Goal: Task Accomplishment & Management: Manage account settings

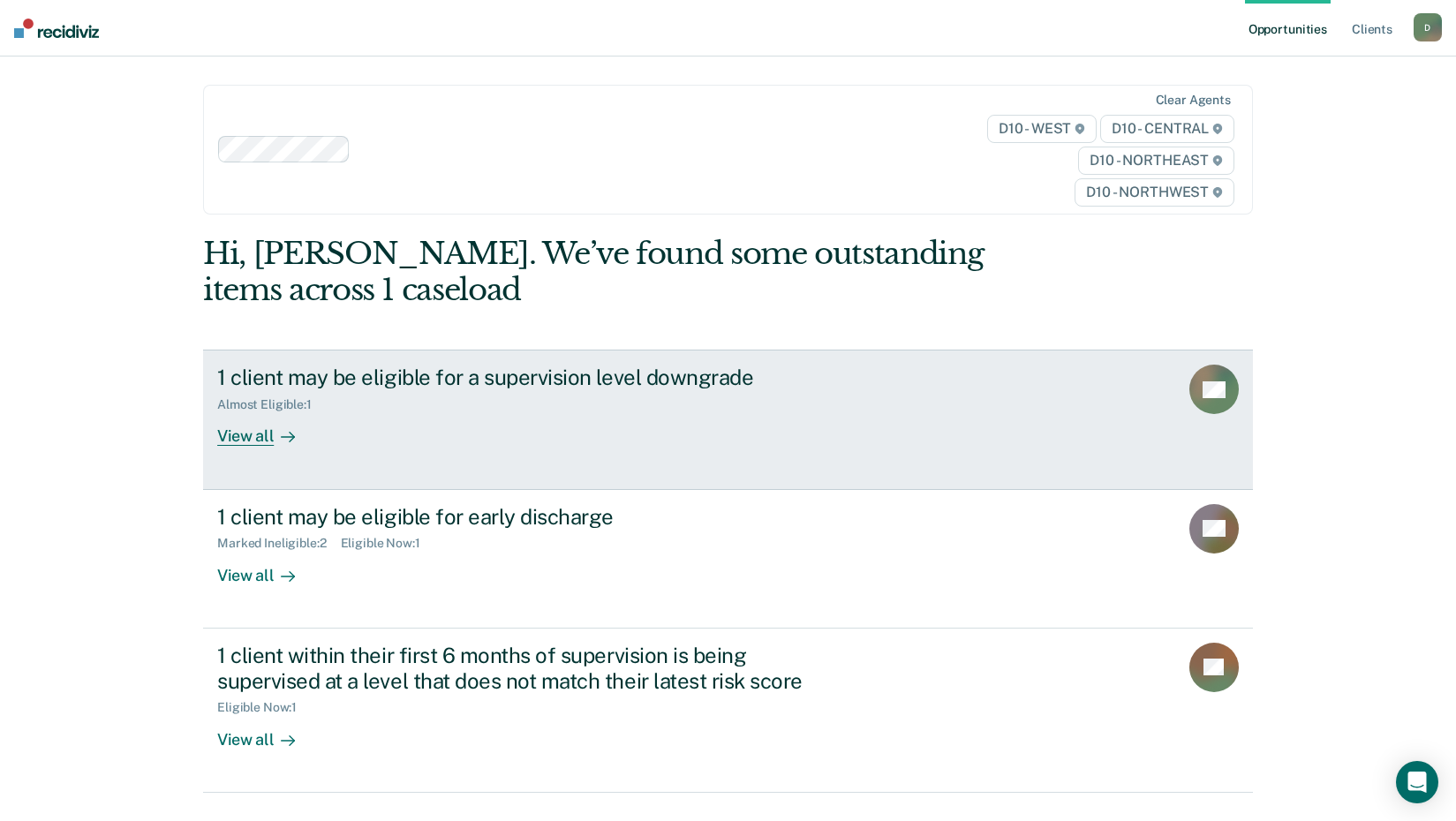
click at [248, 441] on div "View all" at bounding box center [267, 429] width 99 height 34
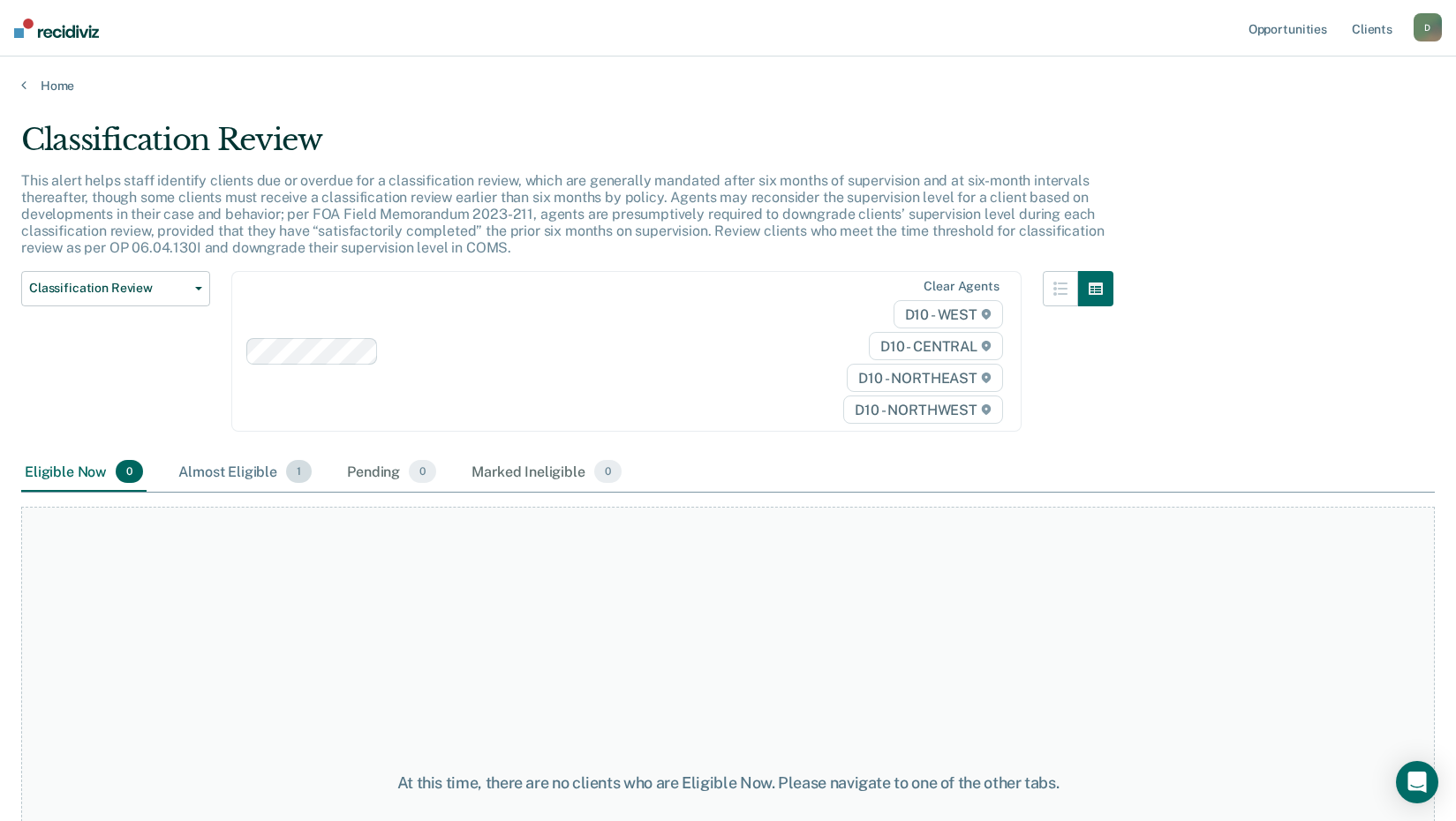
click at [265, 475] on div "Almost Eligible 1" at bounding box center [245, 472] width 141 height 39
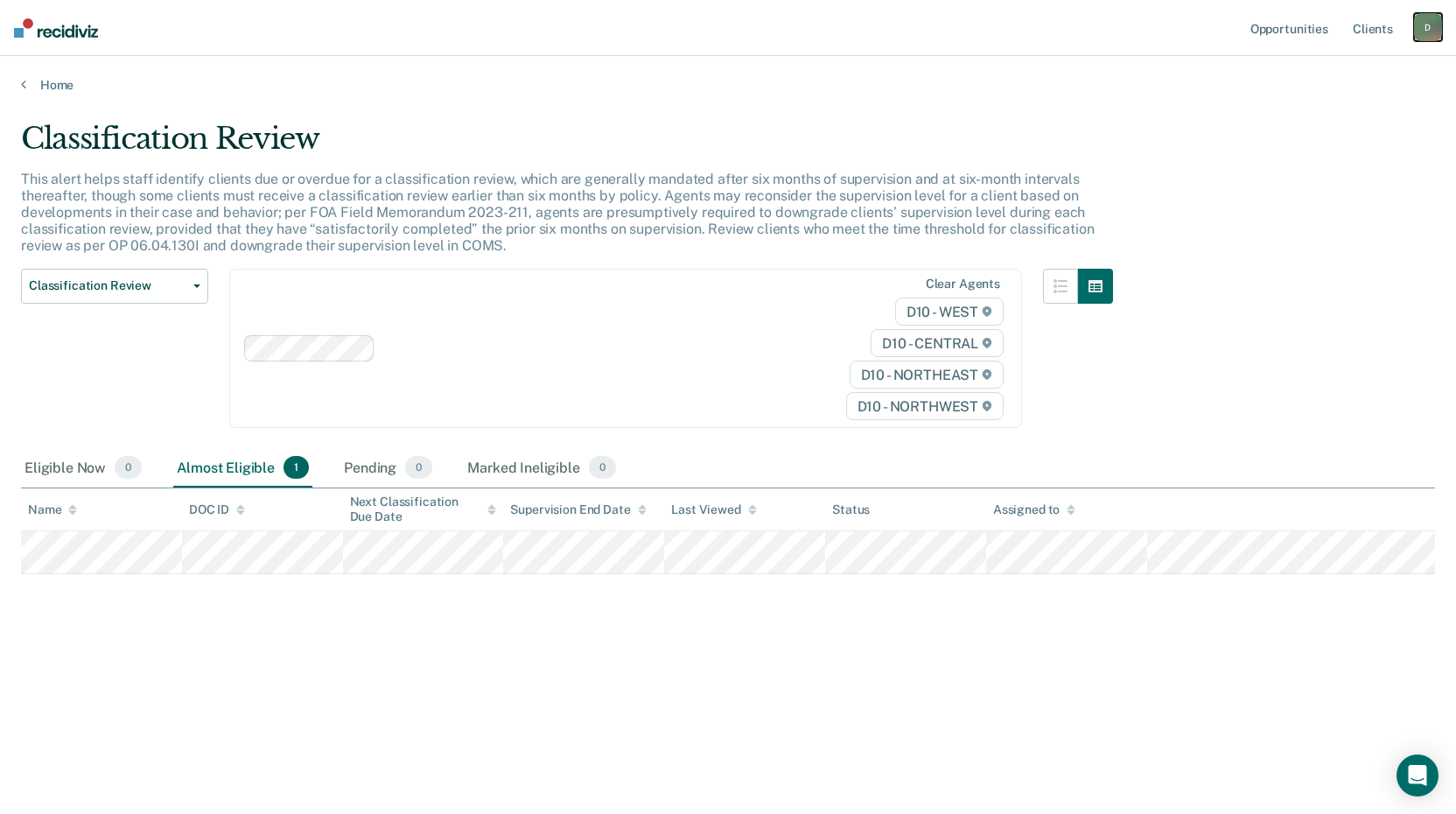
click at [1425, 25] on div "D" at bounding box center [1428, 27] width 28 height 28
click at [1129, 103] on main "Classification Review This alert helps staff identify clients due or overdue fo…" at bounding box center [728, 450] width 1456 height 716
click at [53, 90] on link "Home" at bounding box center [728, 85] width 1414 height 16
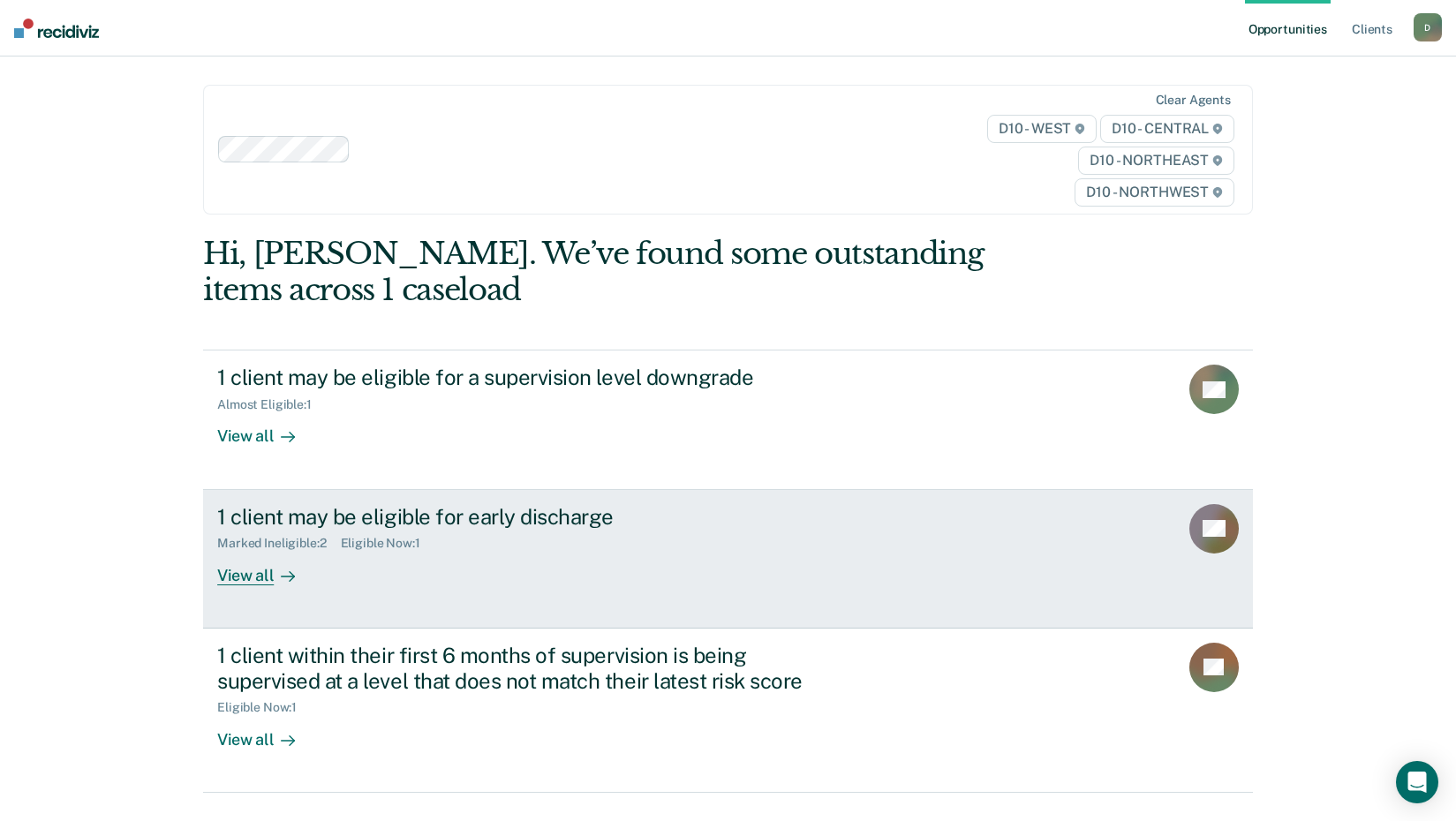
click at [253, 575] on div "View all" at bounding box center [267, 567] width 99 height 34
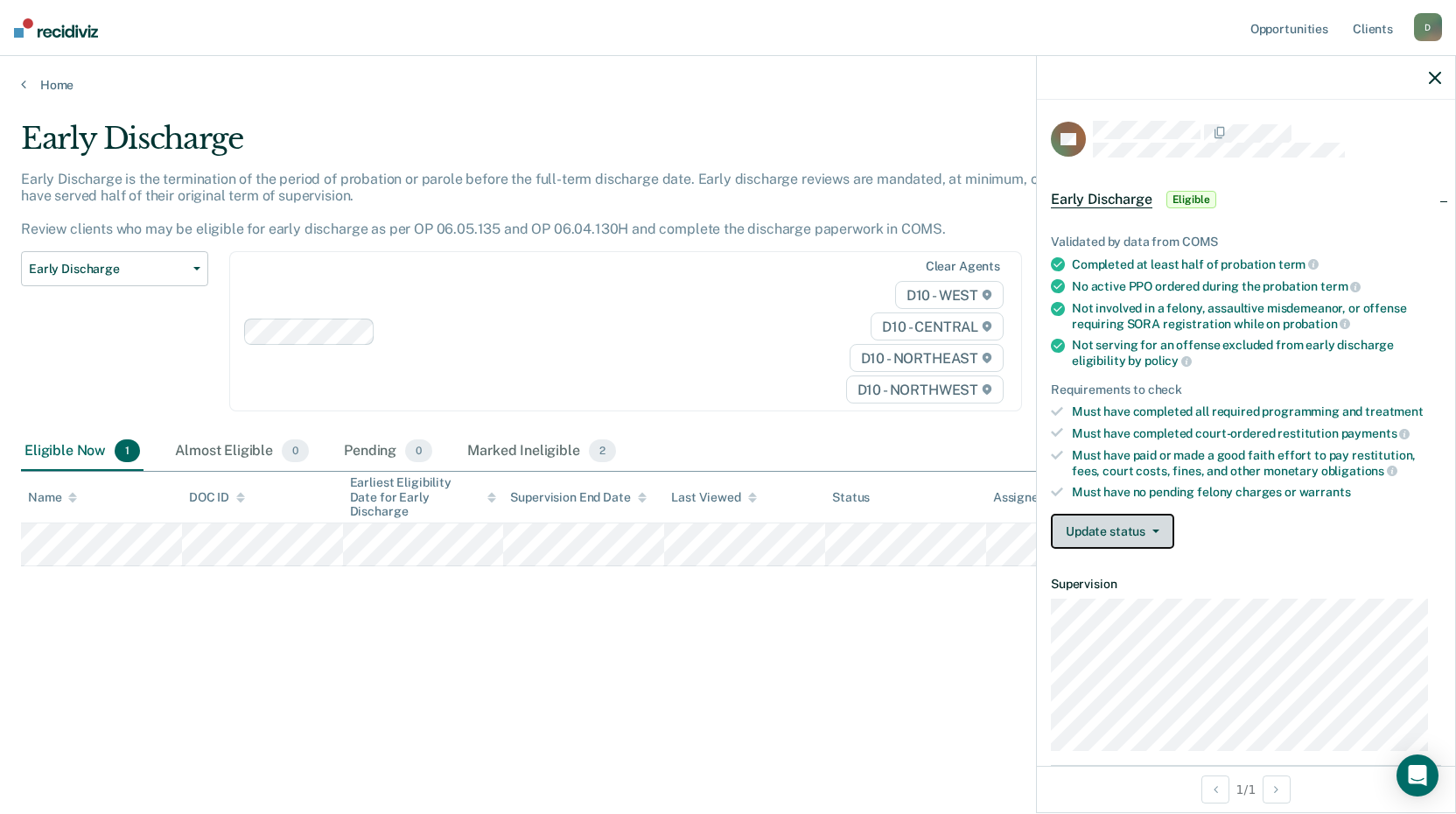
click at [1141, 524] on button "Update status" at bounding box center [1112, 531] width 124 height 35
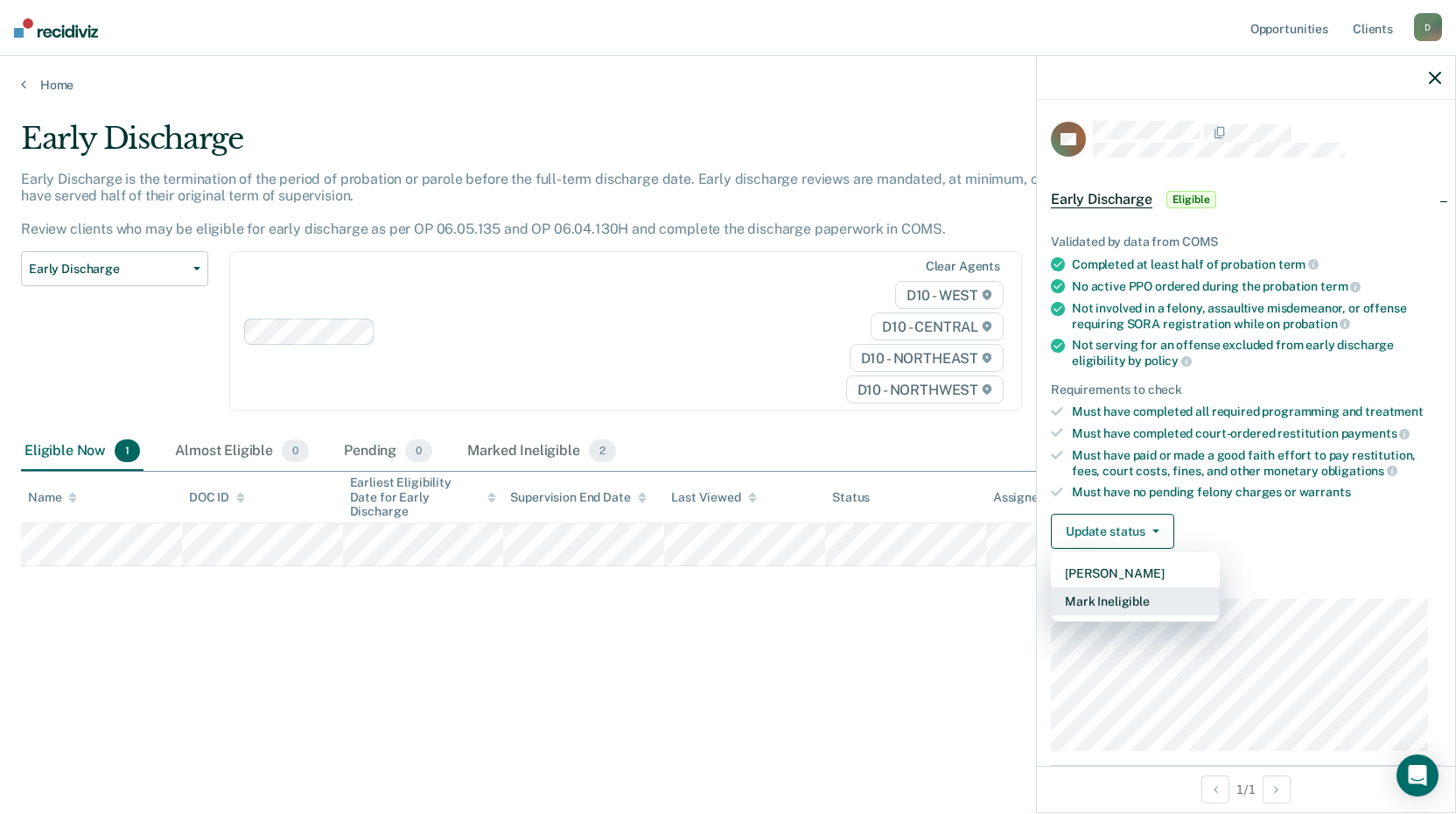
click at [1139, 600] on button "Mark Ineligible" at bounding box center [1134, 601] width 169 height 28
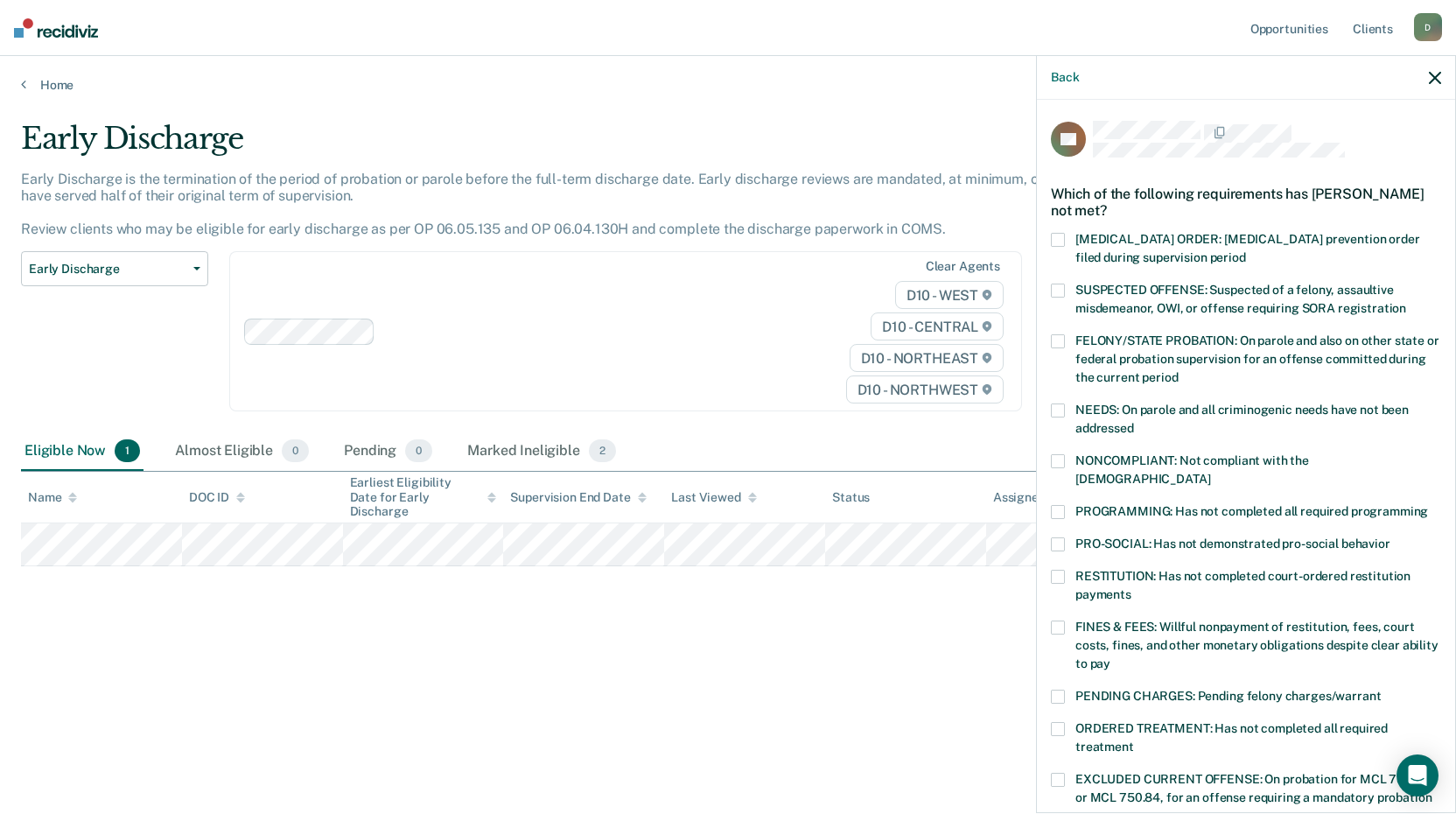
click at [1054, 505] on span at bounding box center [1057, 512] width 14 height 14
click at [1428, 505] on input "PROGRAMMING: Has not completed all required programming" at bounding box center [1428, 505] width 0 height 0
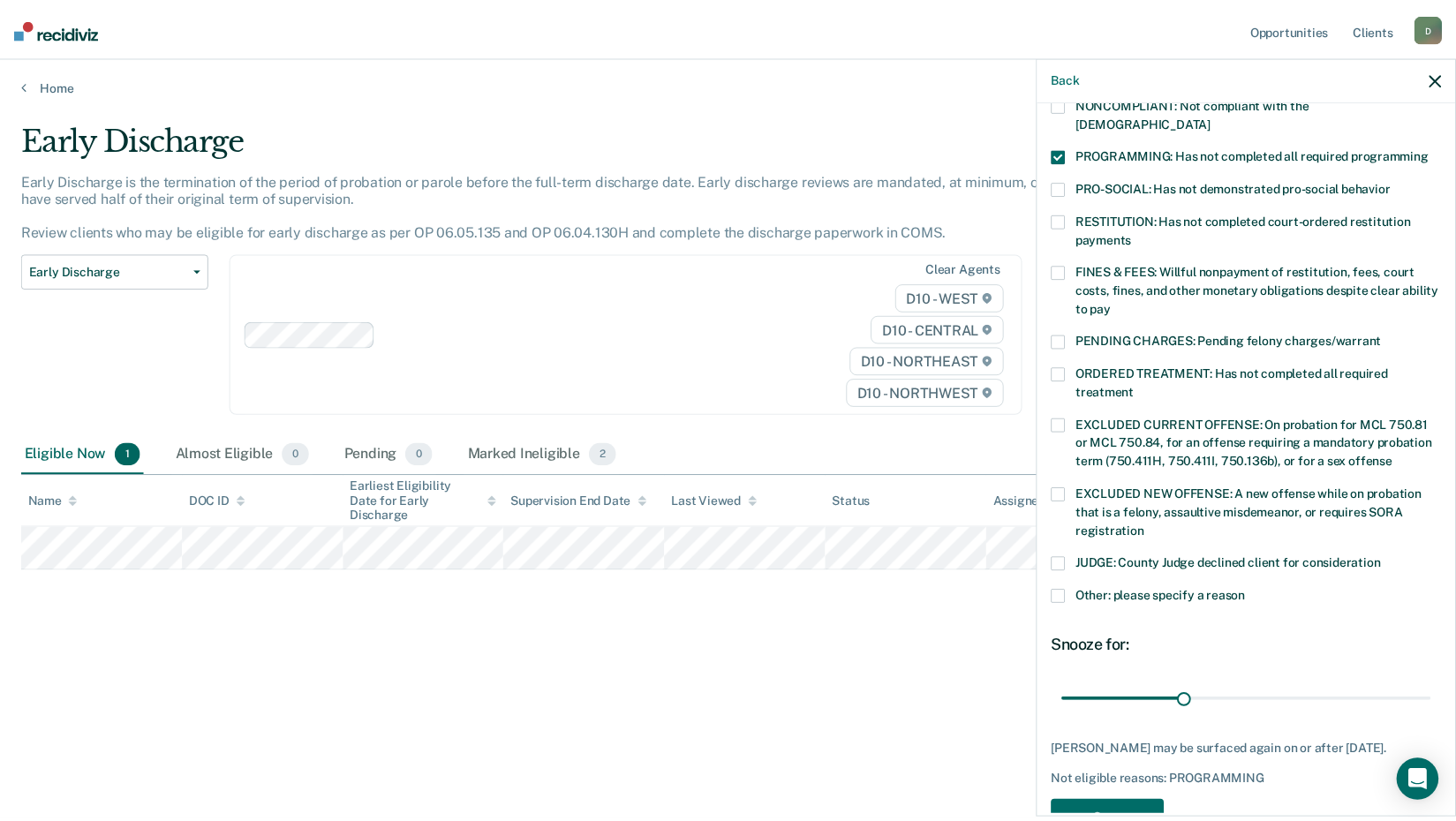
scroll to position [409, 0]
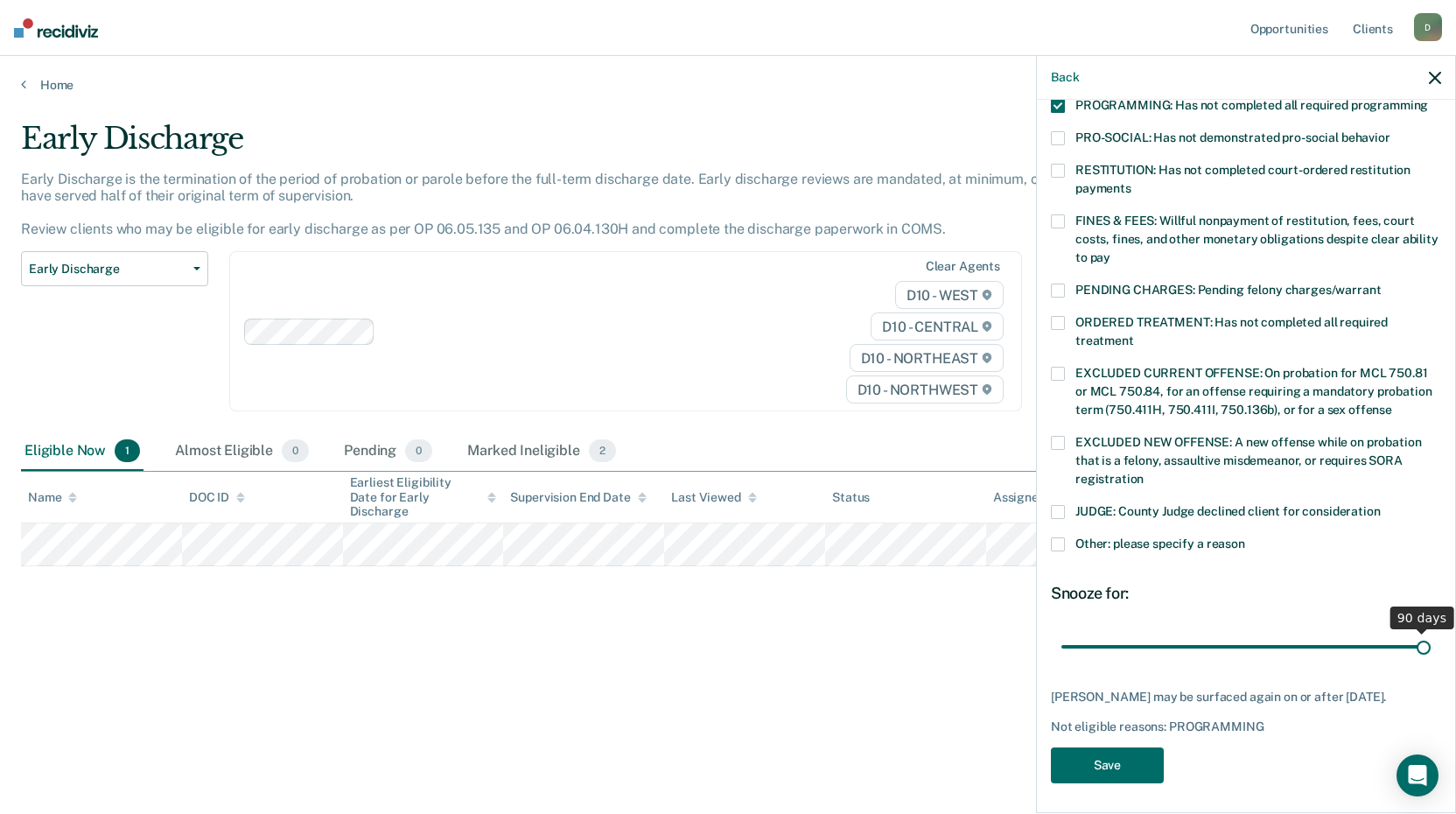
drag, startPoint x: 1180, startPoint y: 628, endPoint x: 1572, endPoint y: 577, distance: 395.3
type input "90"
click at [1431, 631] on input "range" at bounding box center [1245, 646] width 369 height 31
click at [1119, 751] on button "Save" at bounding box center [1106, 765] width 113 height 36
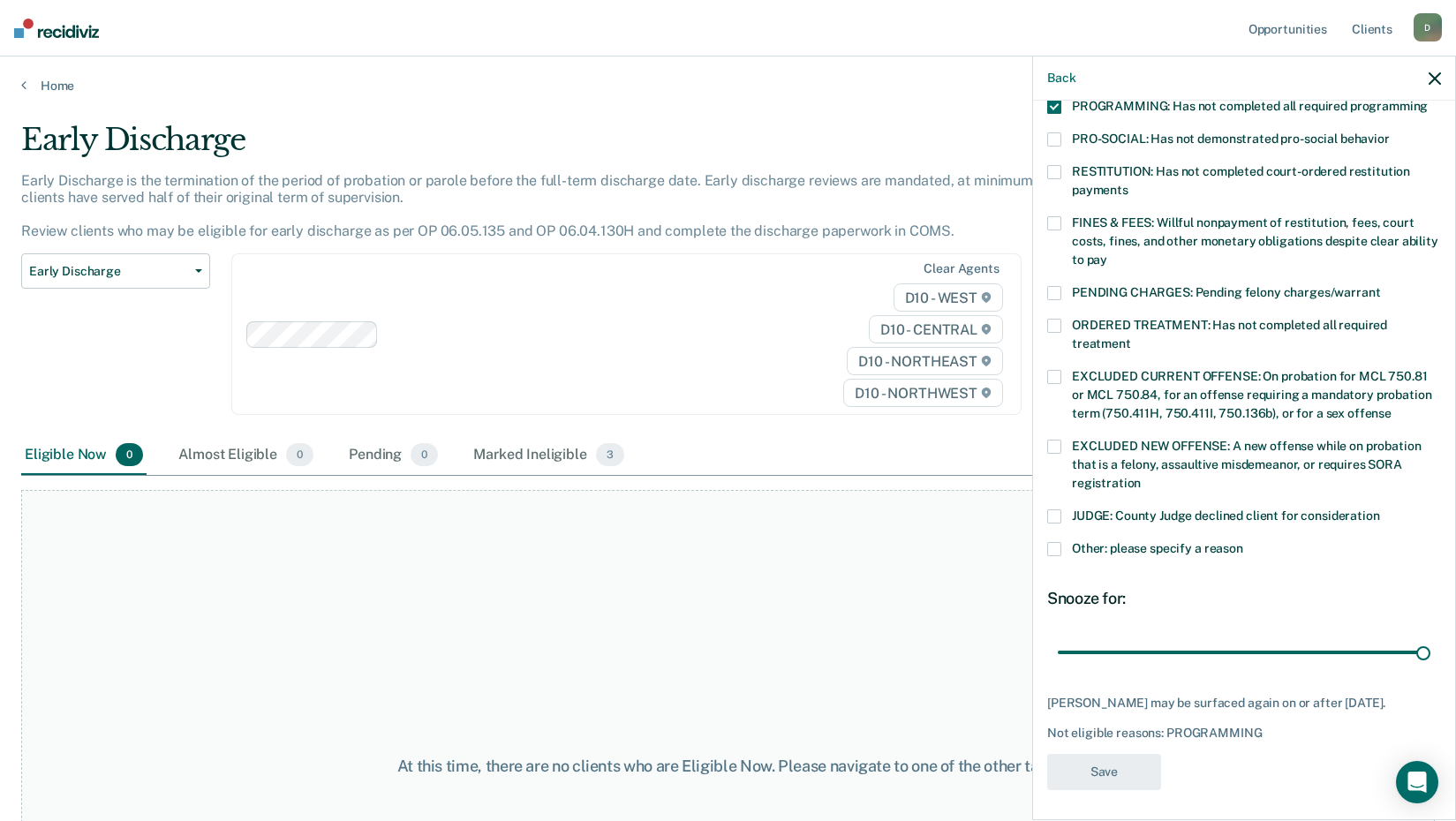
scroll to position [300, 0]
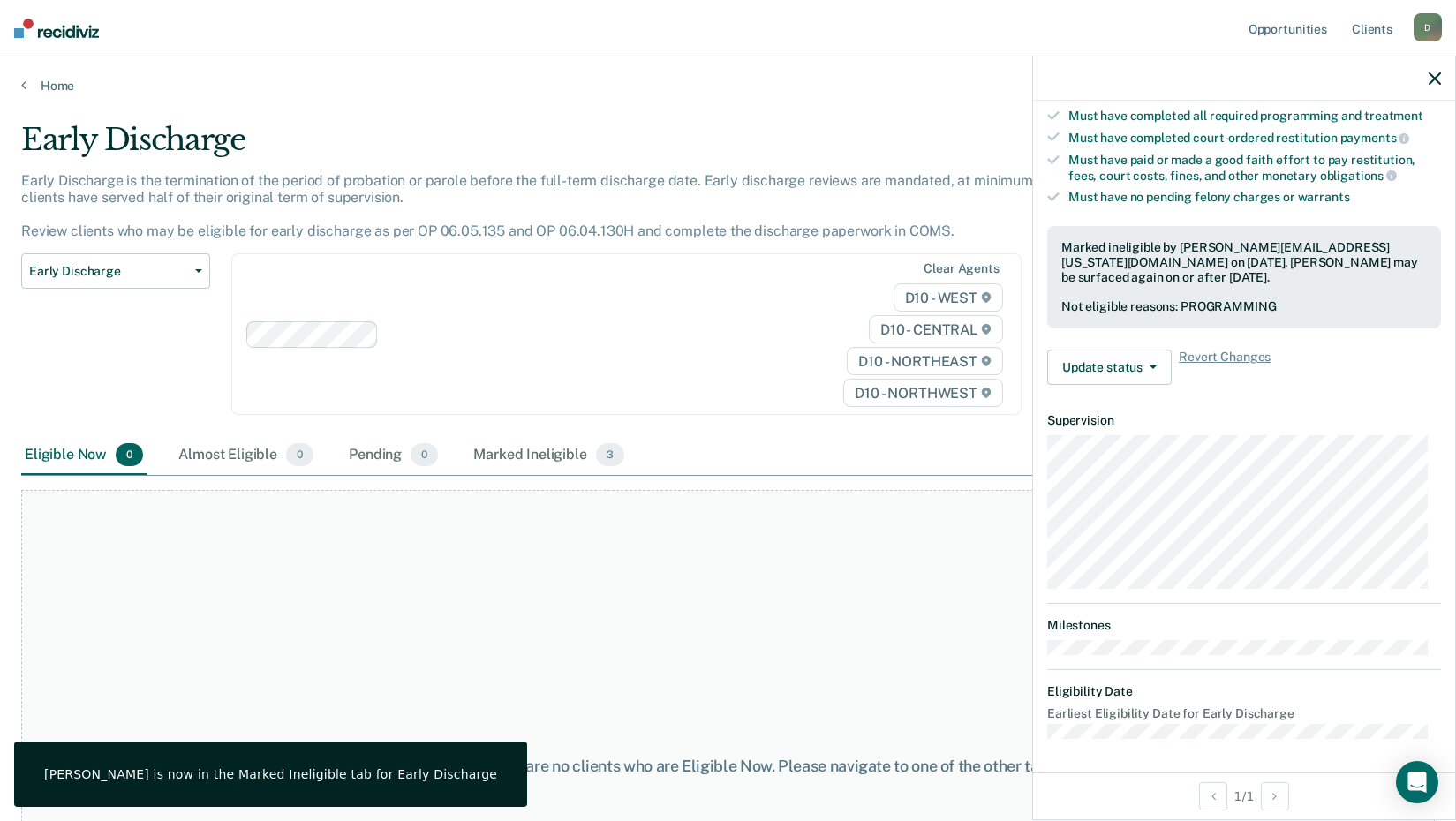
click at [19, 87] on div "Home" at bounding box center [728, 75] width 1456 height 37
click at [56, 79] on link "Home" at bounding box center [728, 86] width 1414 height 16
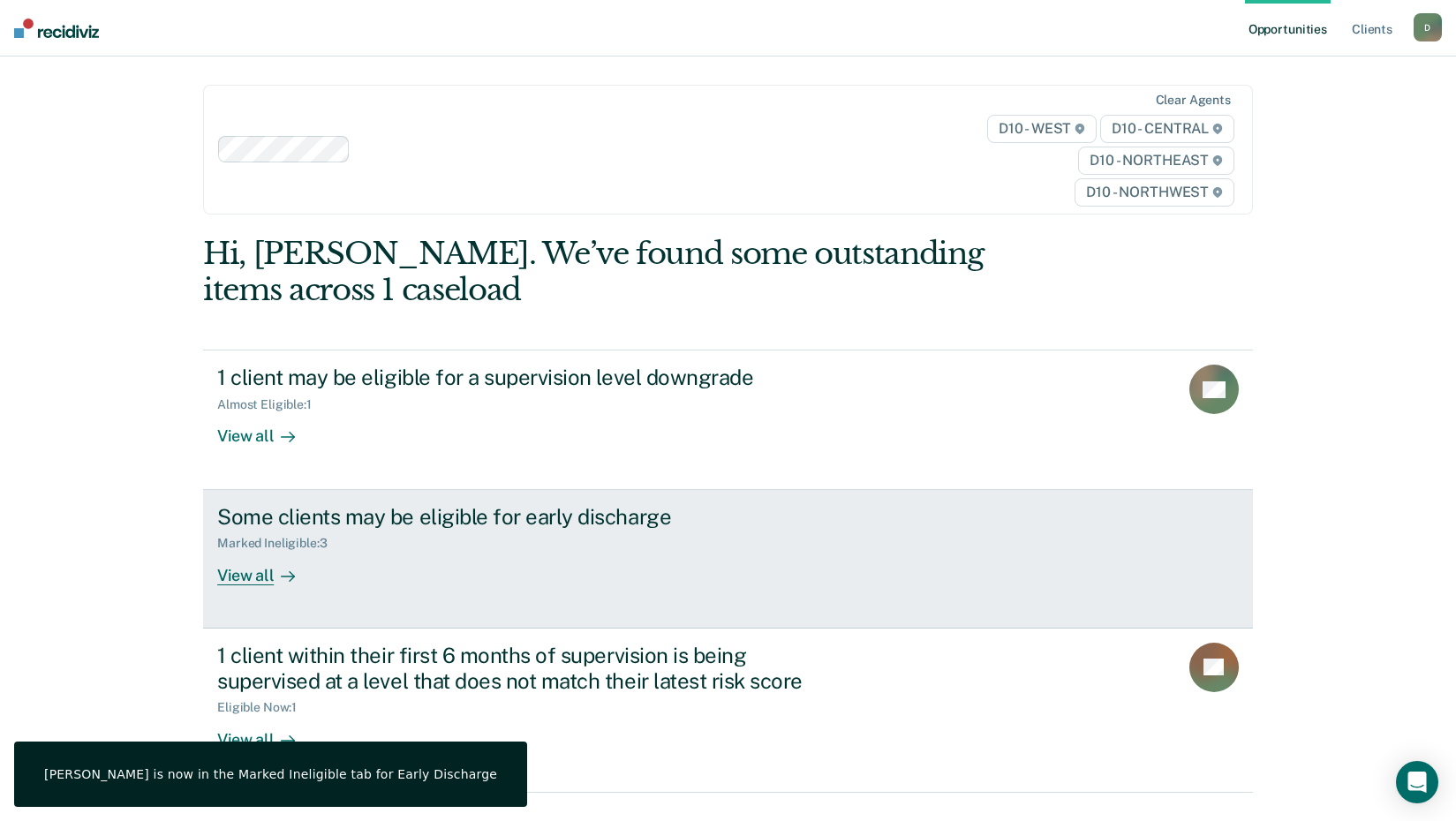
scroll to position [80, 0]
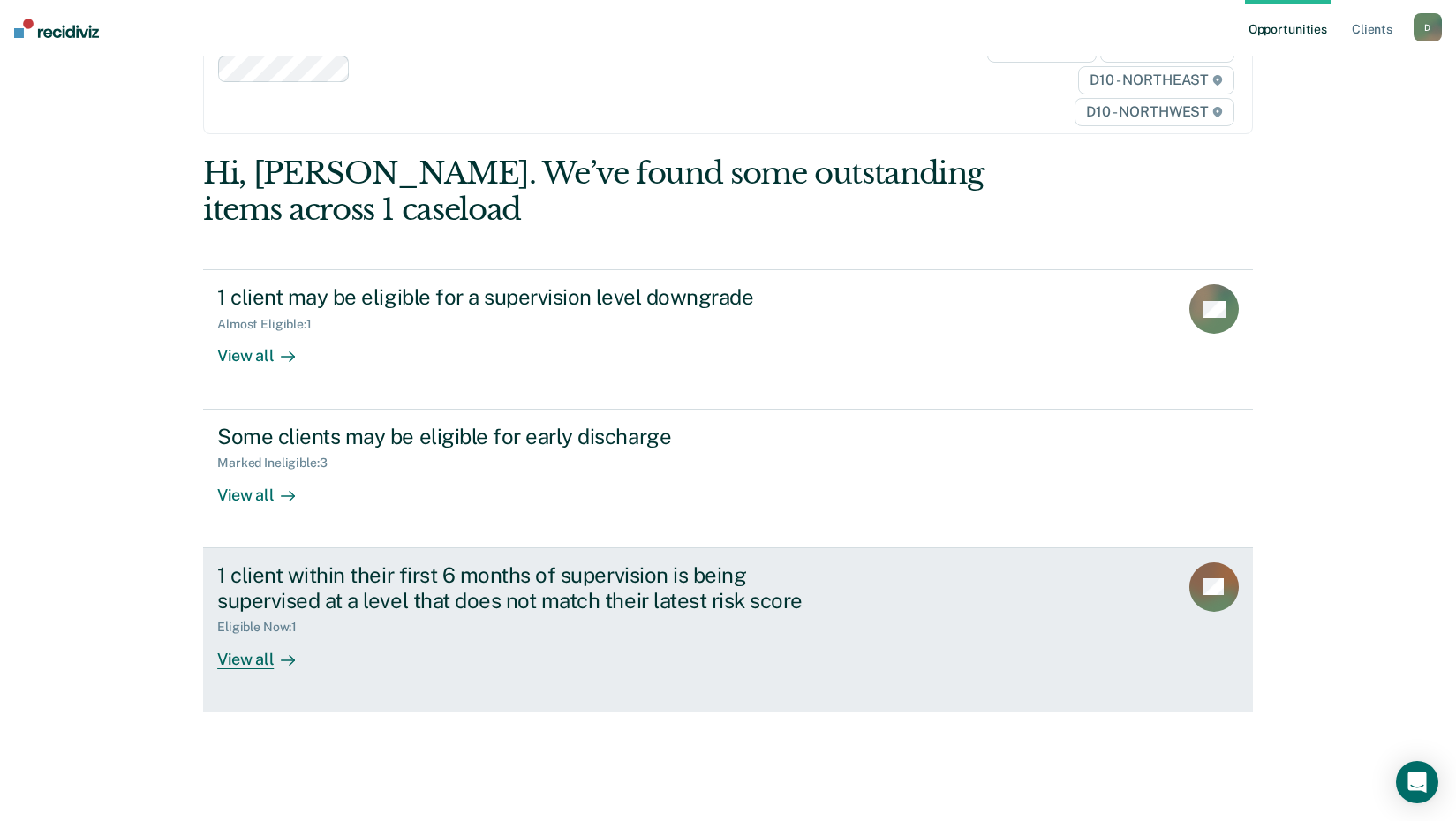
click at [255, 658] on div "View all" at bounding box center [267, 651] width 99 height 34
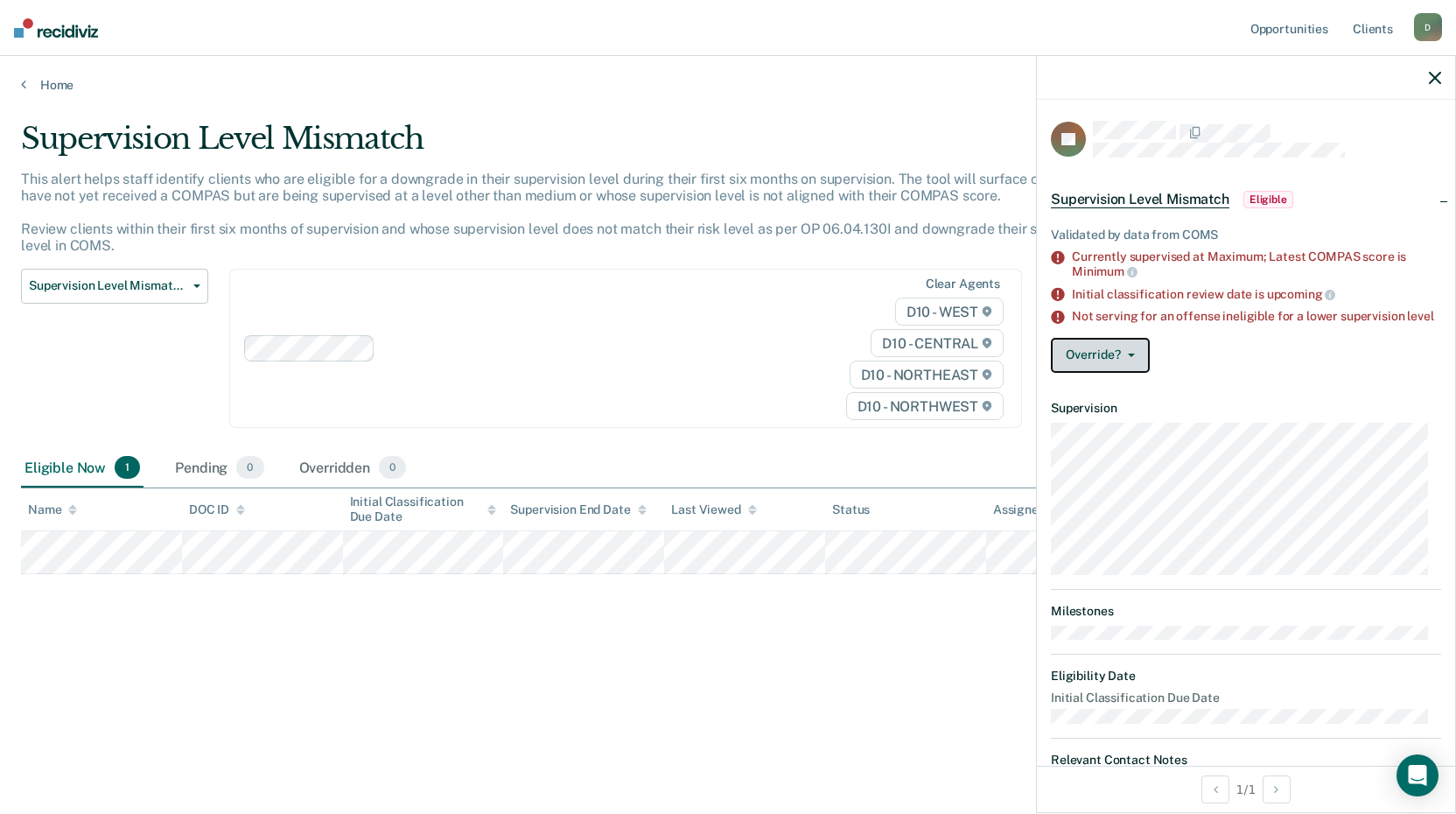
click at [1125, 370] on button "Override?" at bounding box center [1099, 355] width 99 height 35
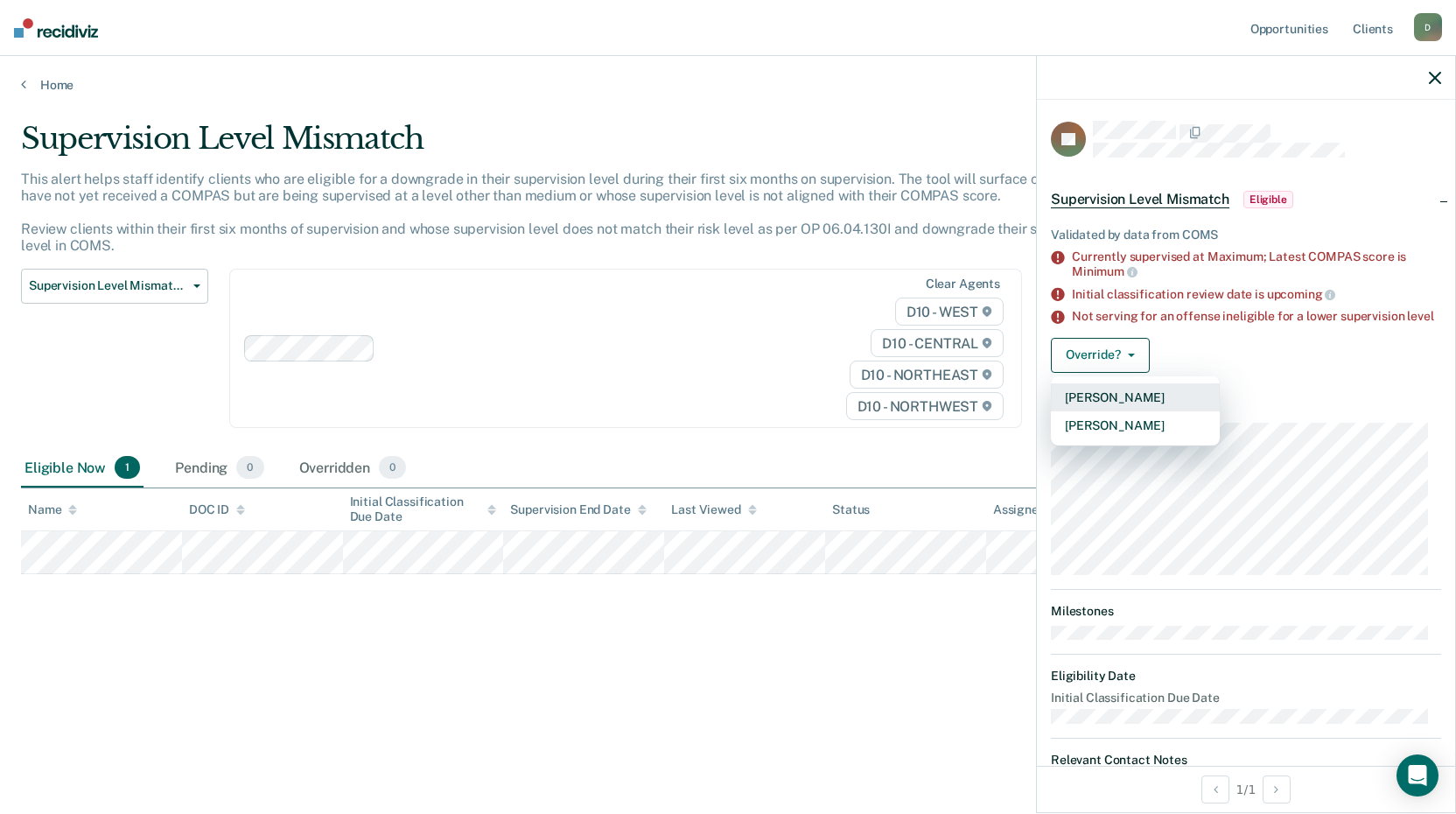
click at [1105, 407] on button "[PERSON_NAME]" at bounding box center [1134, 397] width 169 height 28
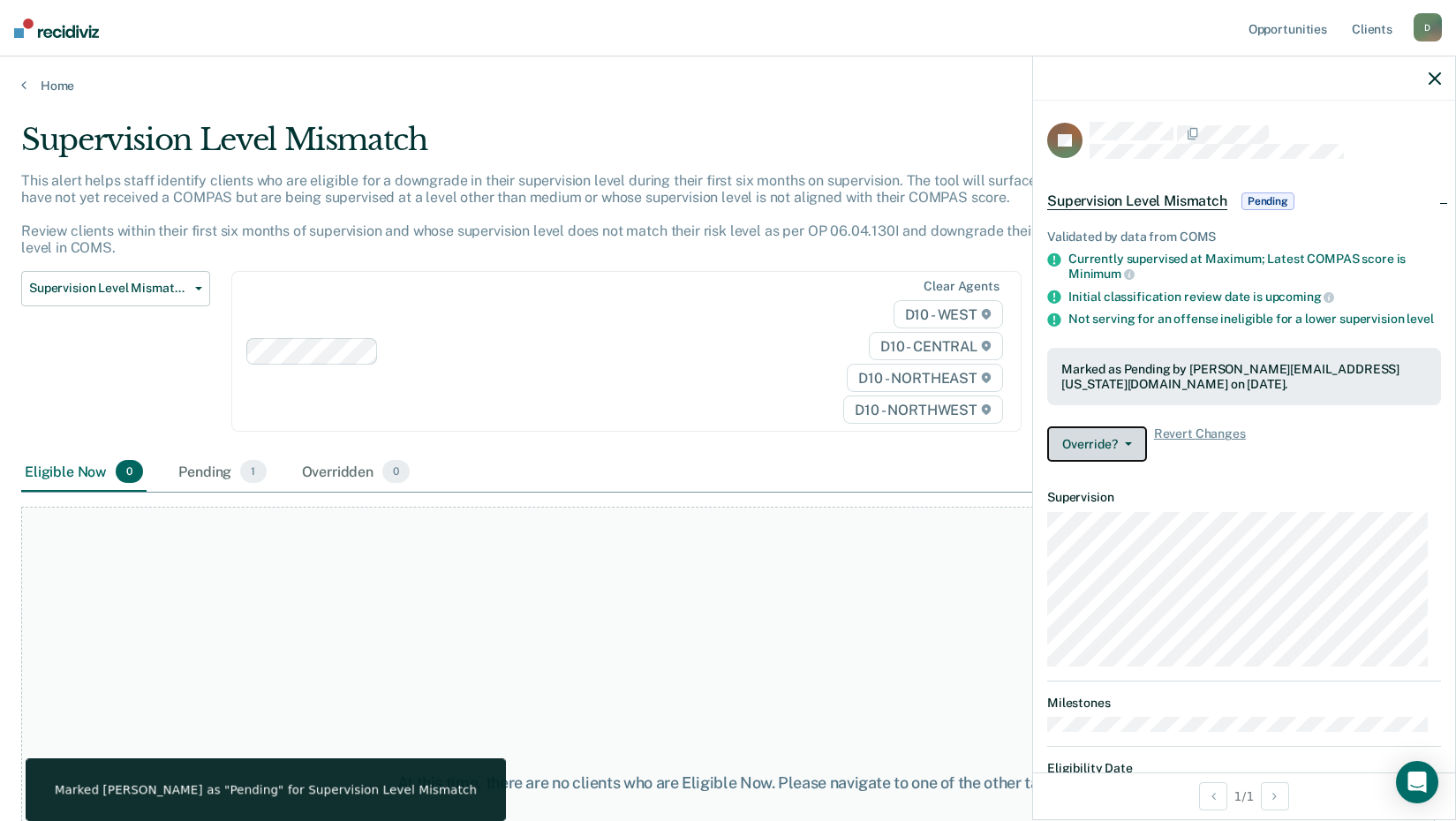
click at [1099, 451] on button "Override?" at bounding box center [1096, 444] width 100 height 35
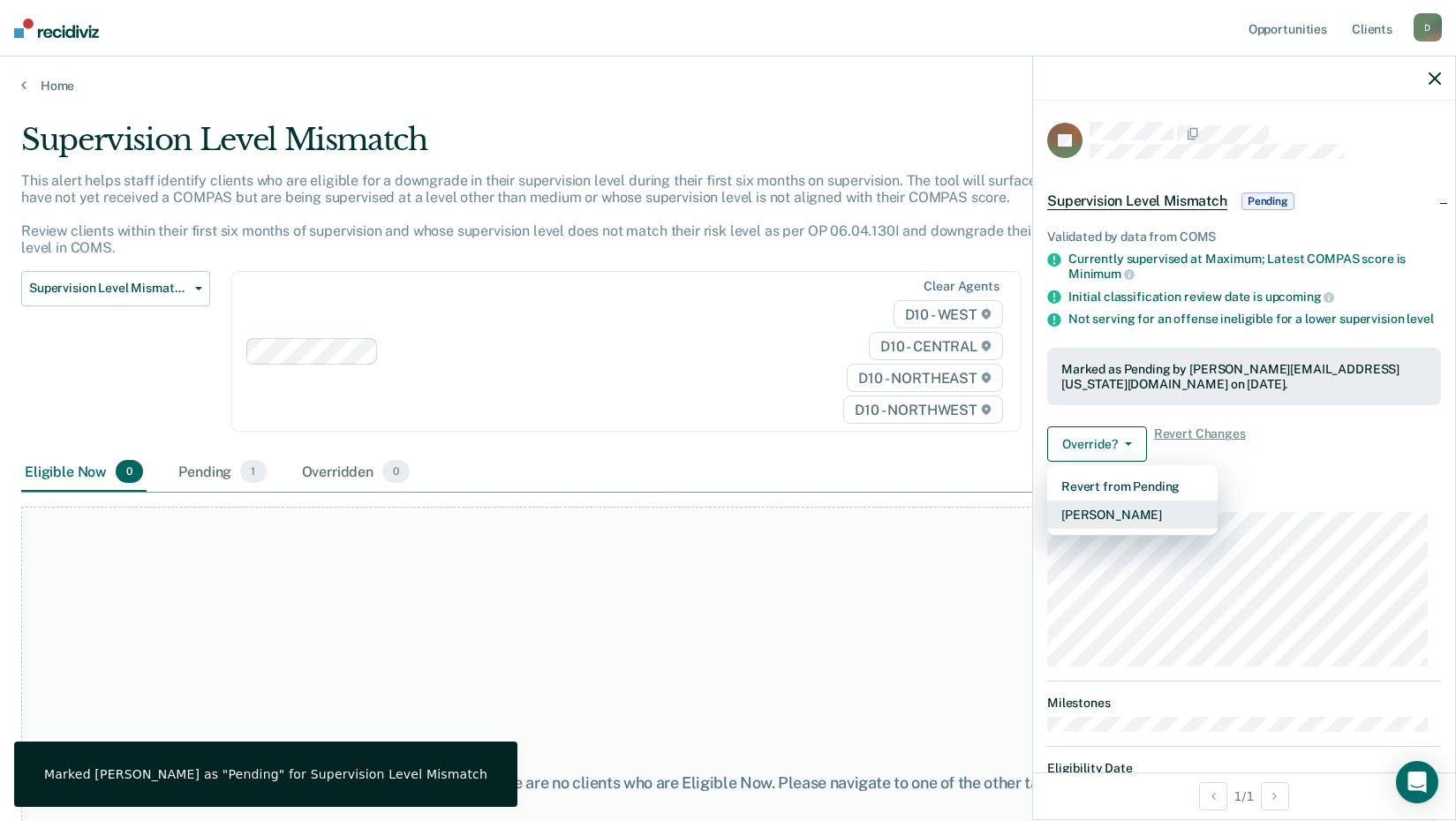
click at [1112, 521] on button "[PERSON_NAME]" at bounding box center [1132, 514] width 171 height 28
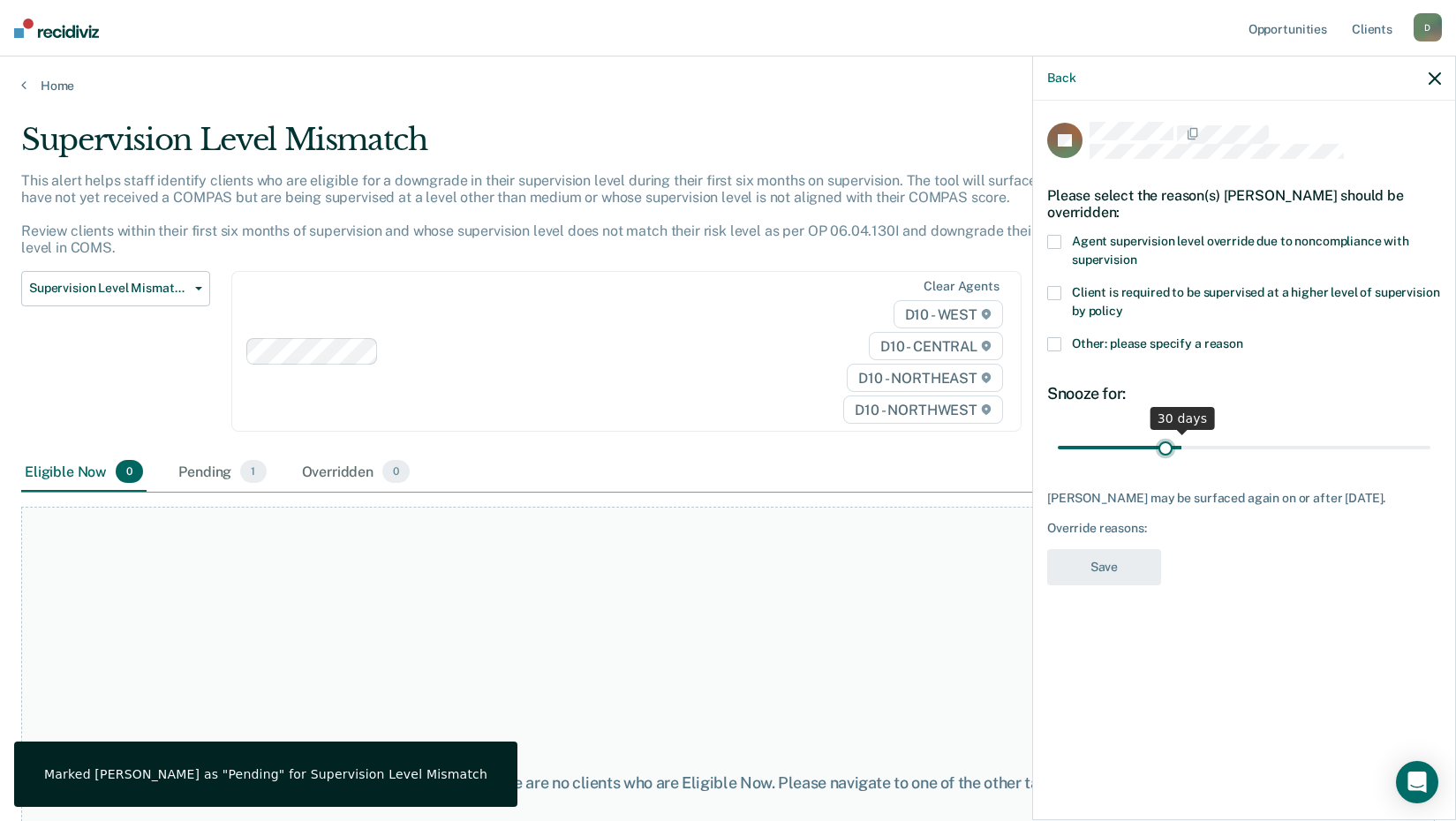
click at [1165, 446] on input "range" at bounding box center [1243, 446] width 372 height 31
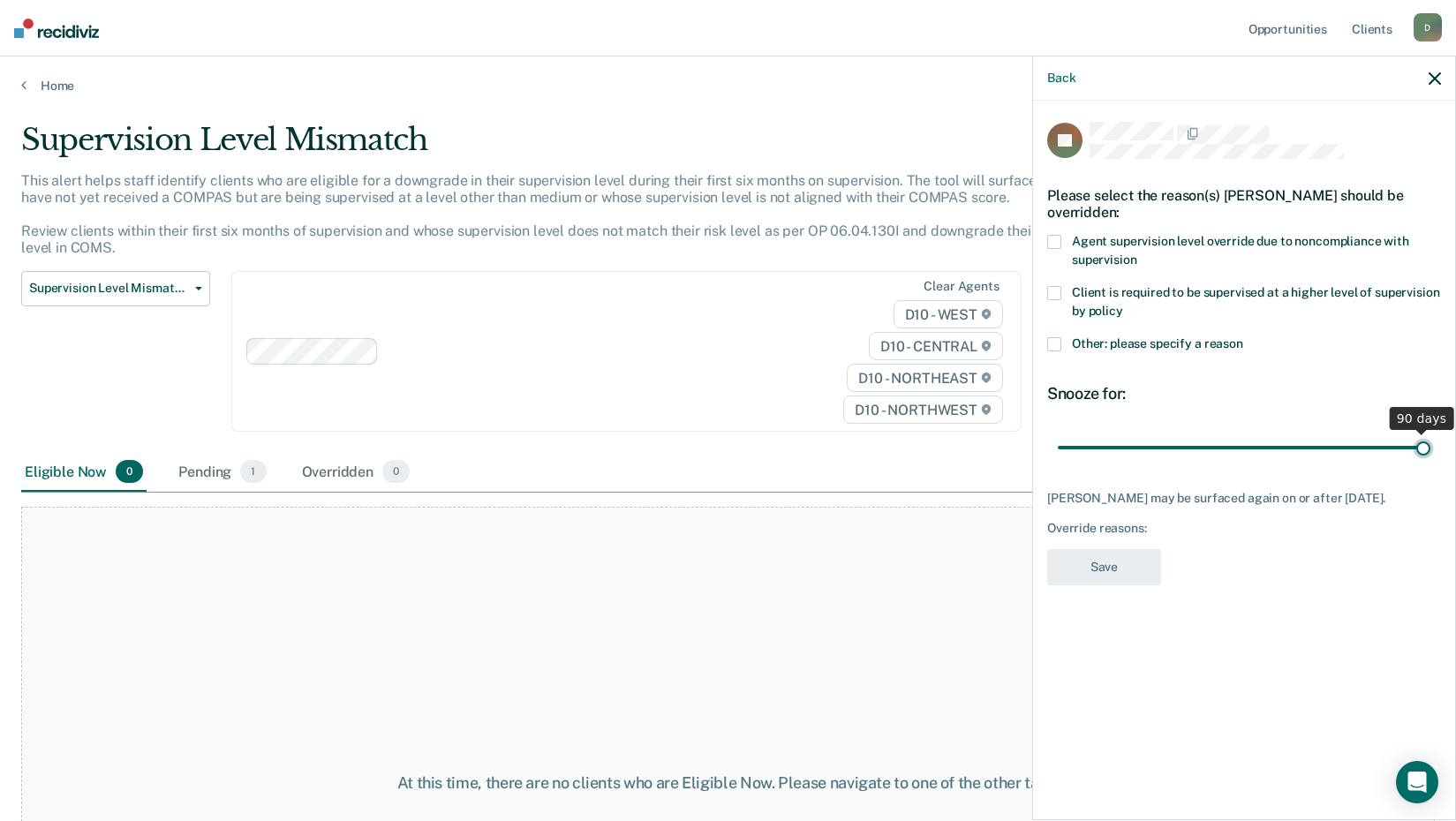
drag, startPoint x: 1170, startPoint y: 446, endPoint x: 1592, endPoint y: 438, distance: 422.1
type input "90"
click at [1430, 438] on input "range" at bounding box center [1243, 446] width 372 height 31
click at [1060, 297] on span at bounding box center [1054, 293] width 14 height 14
click at [1123, 304] on input "Client is required to be supervised at a higher level of supervision by policy" at bounding box center [1123, 304] width 0 height 0
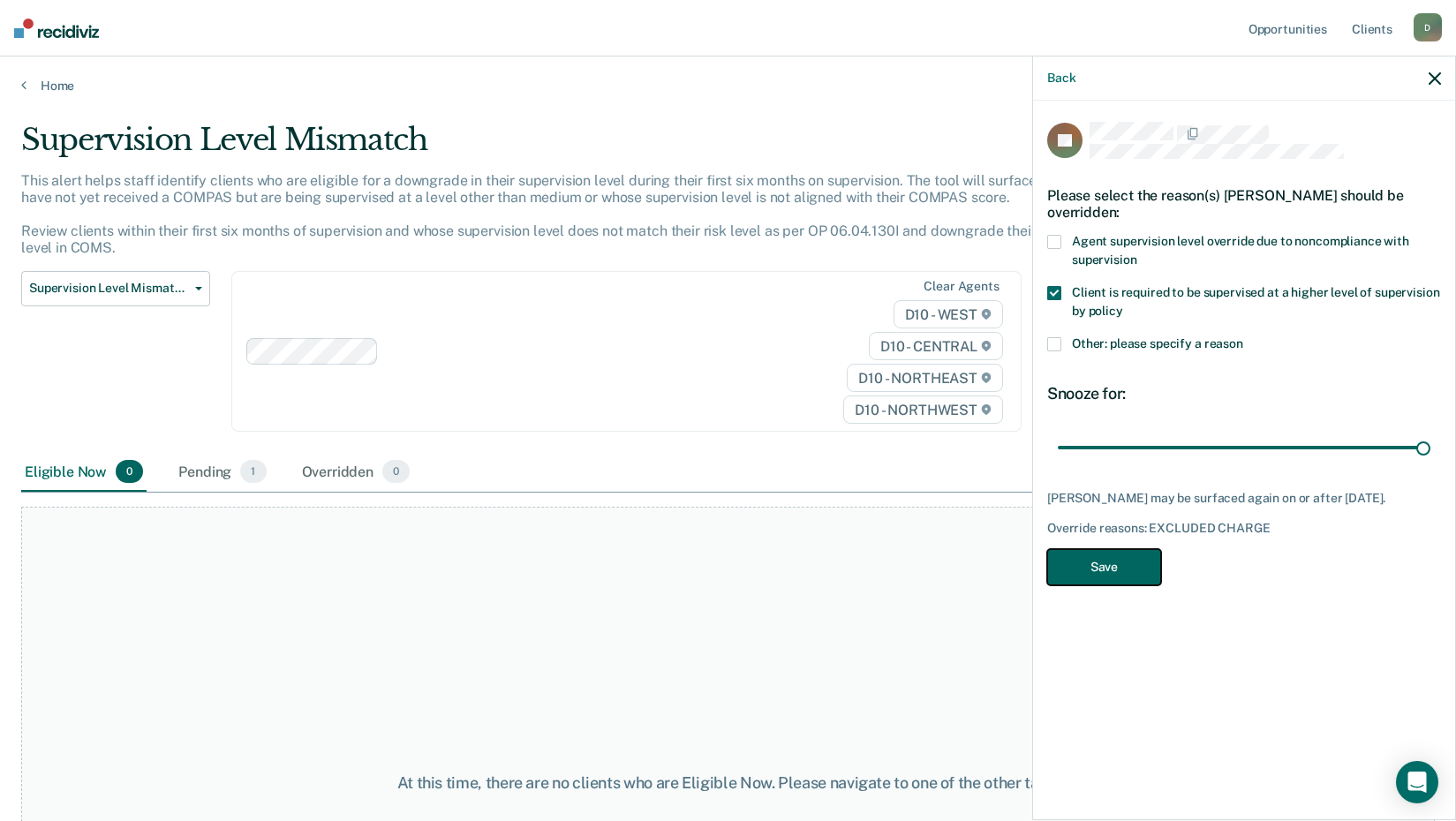
click at [1119, 579] on button "Save" at bounding box center [1103, 566] width 114 height 36
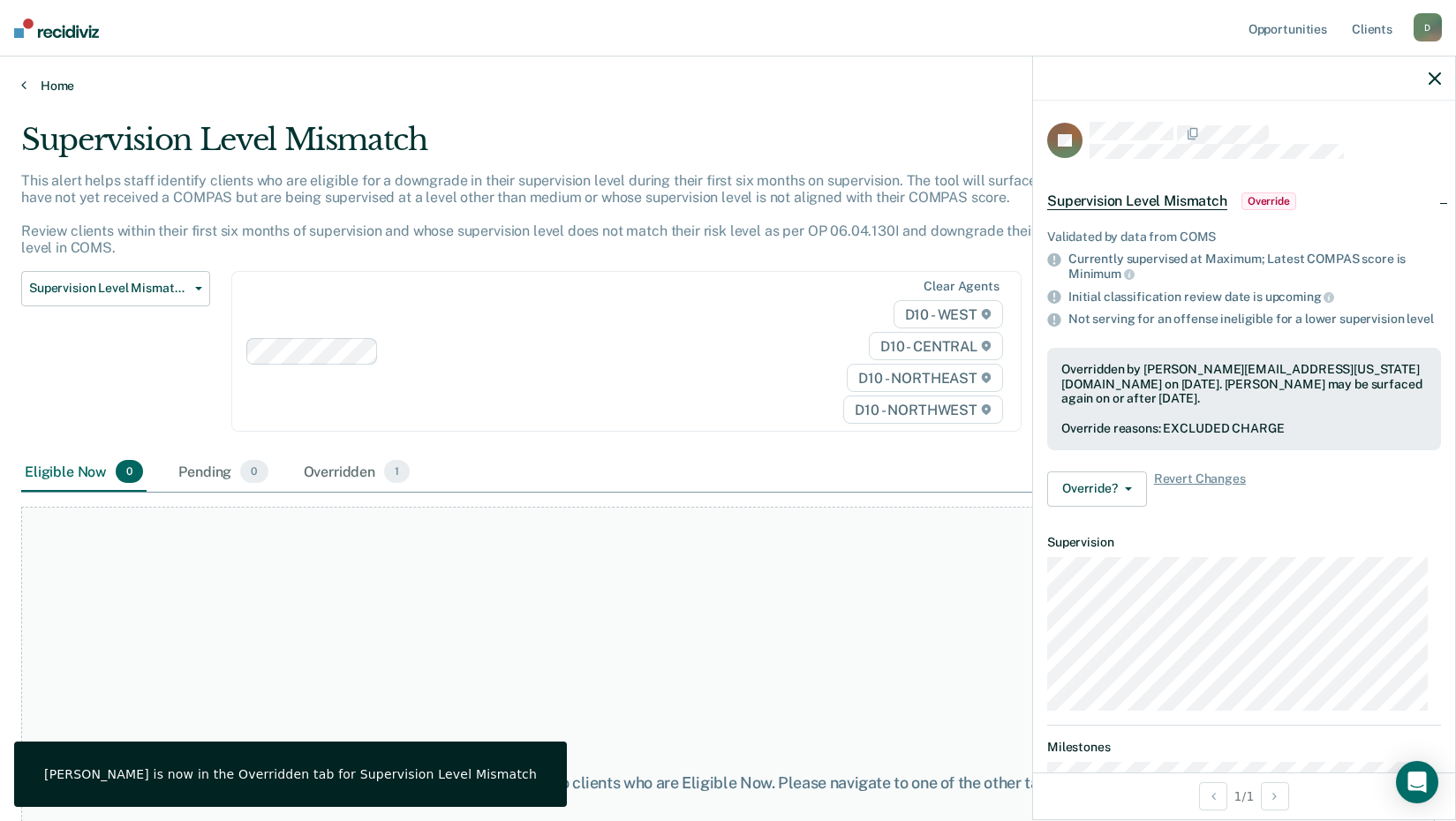
click at [33, 86] on link "Home" at bounding box center [728, 86] width 1414 height 16
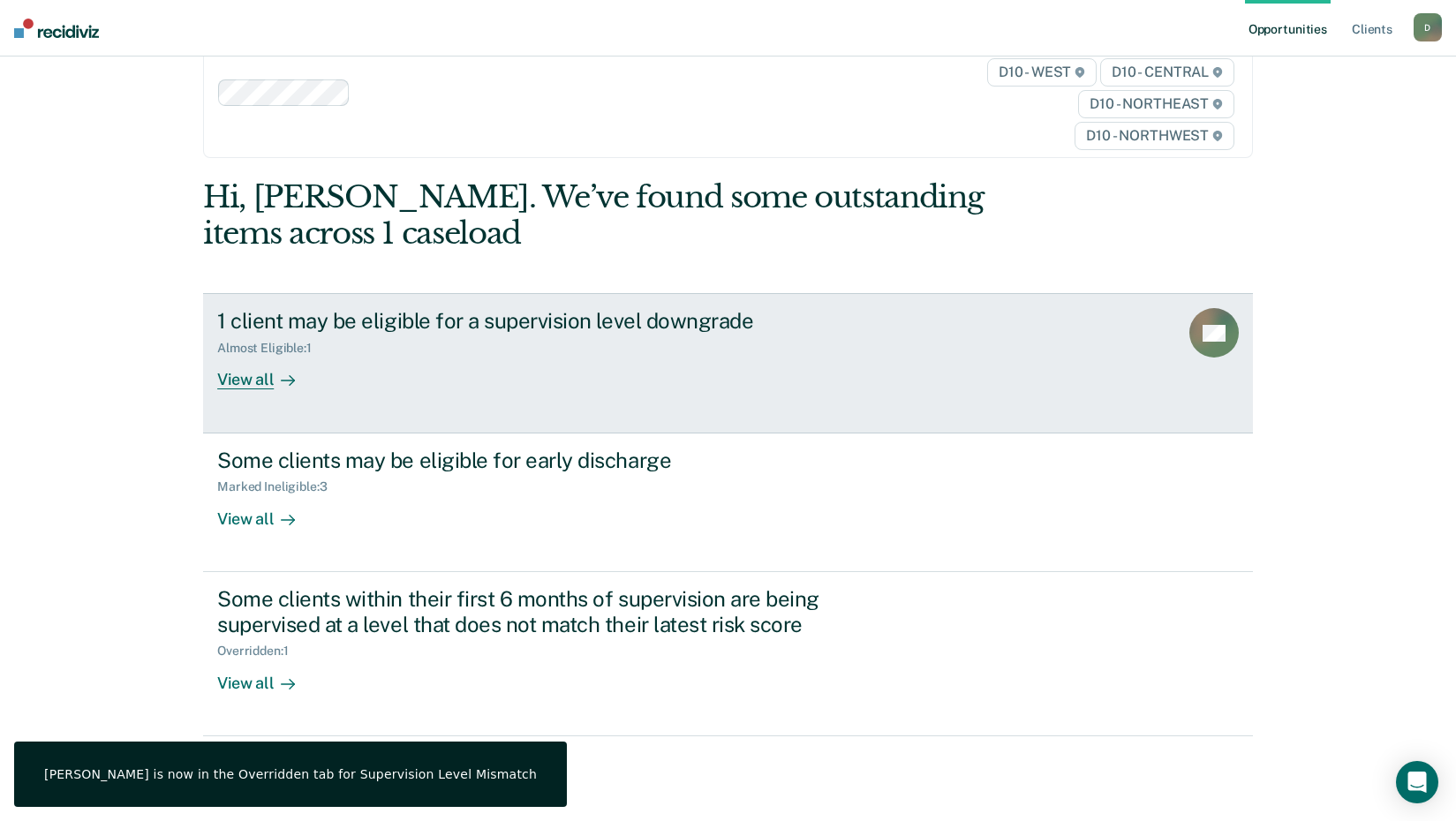
scroll to position [80, 0]
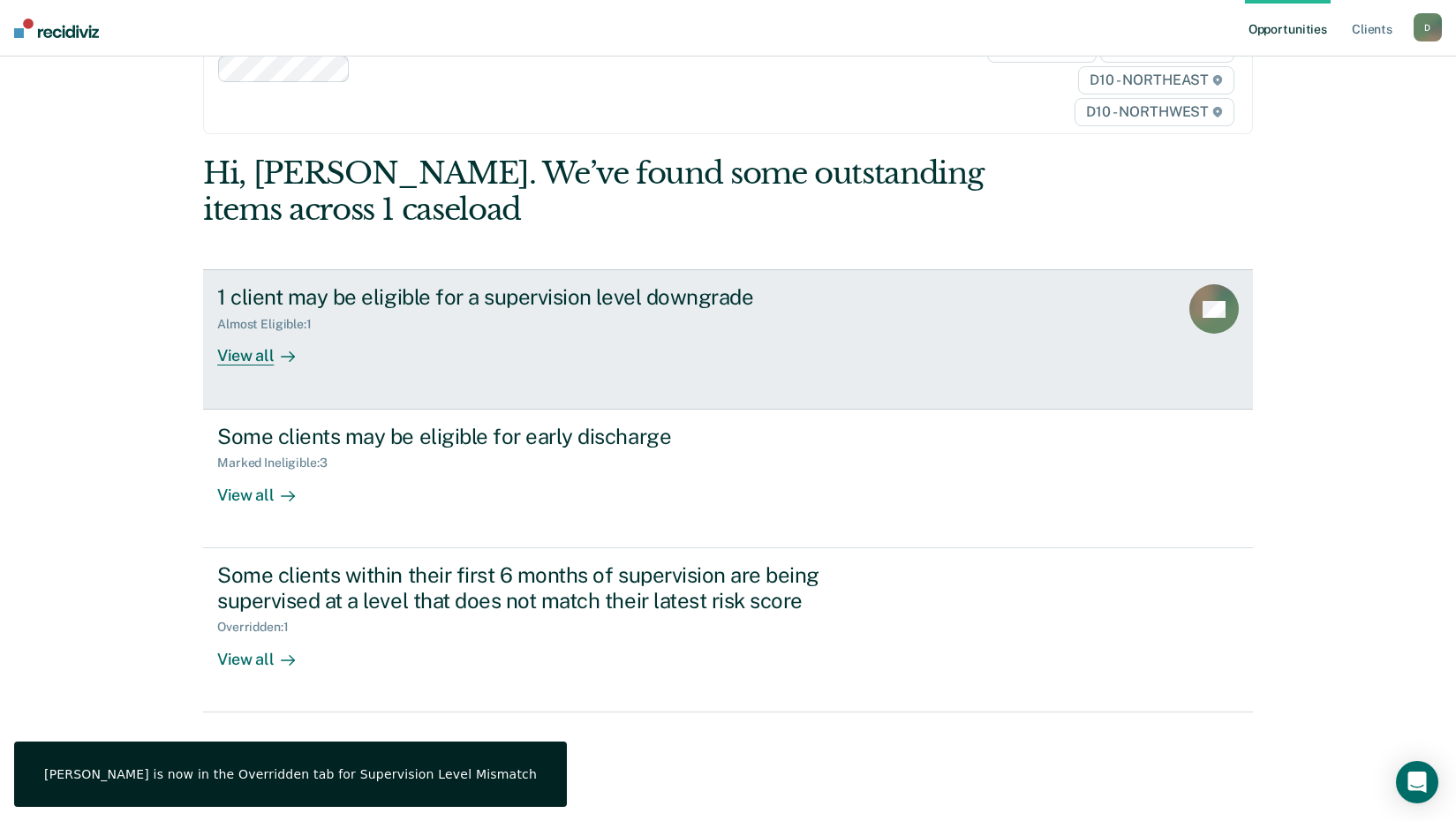
click at [263, 359] on div "View all" at bounding box center [267, 348] width 99 height 34
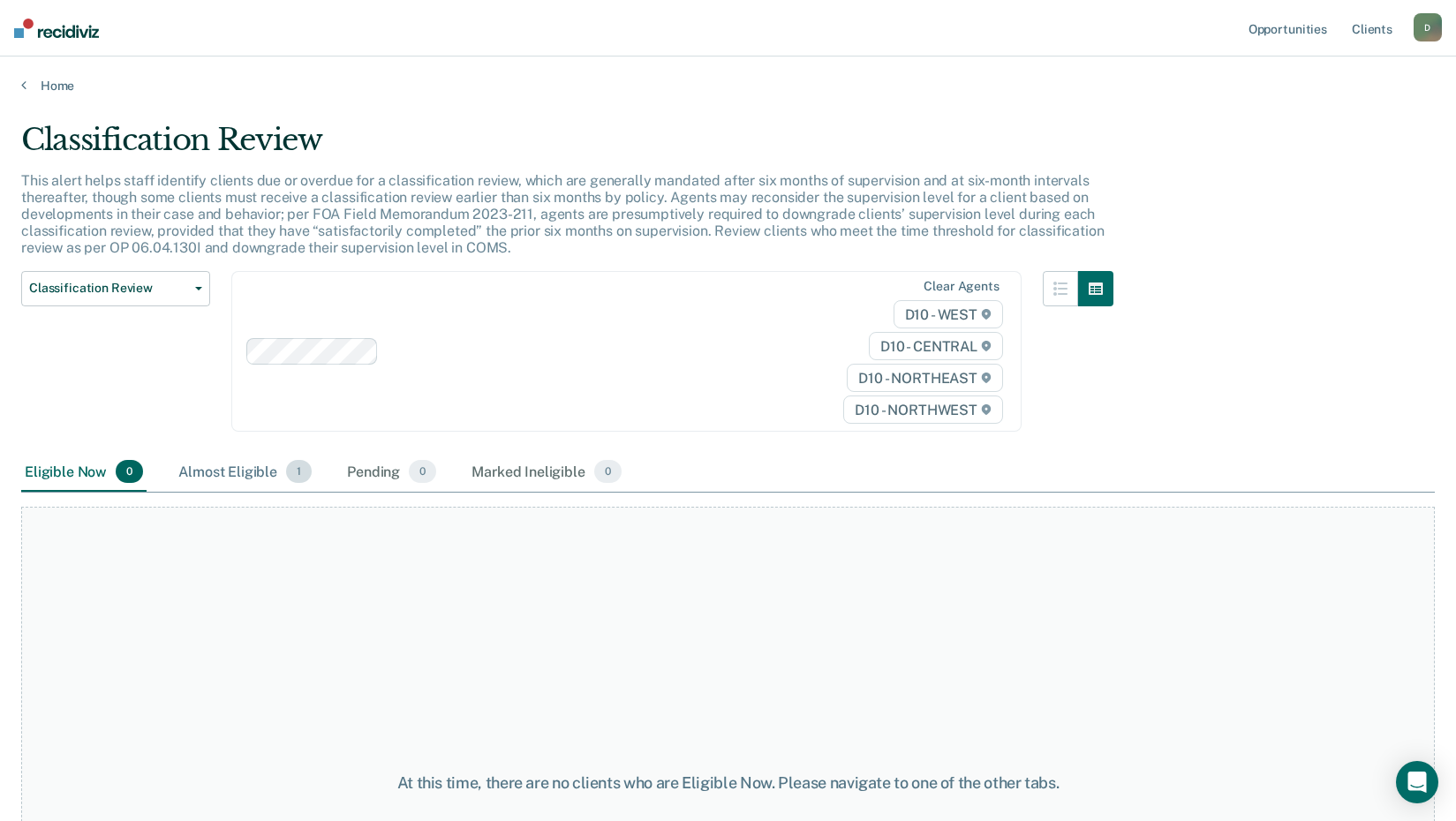
click at [278, 474] on div "Almost Eligible 1" at bounding box center [245, 472] width 141 height 39
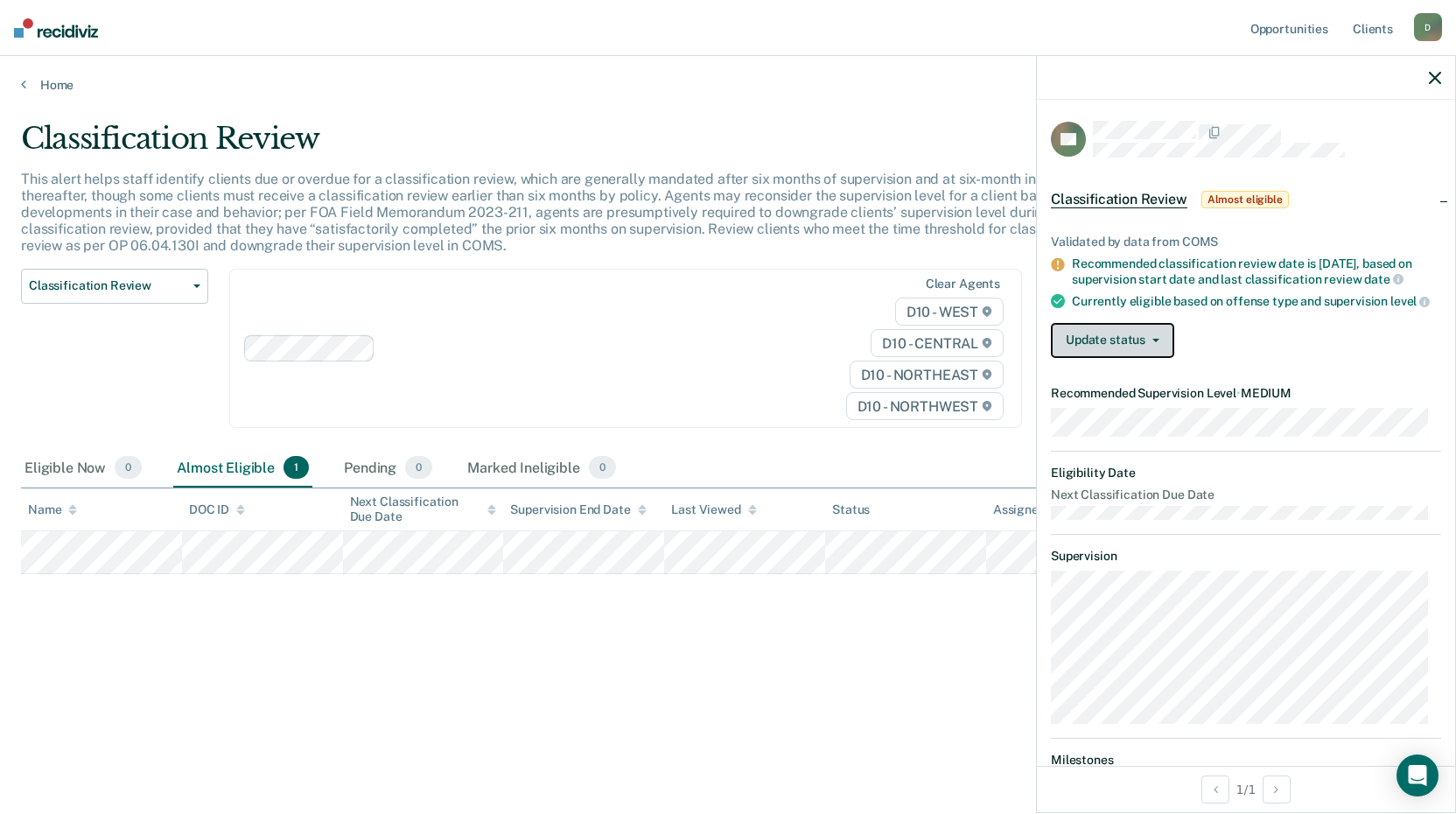
click at [1104, 341] on button "Update status" at bounding box center [1112, 340] width 124 height 35
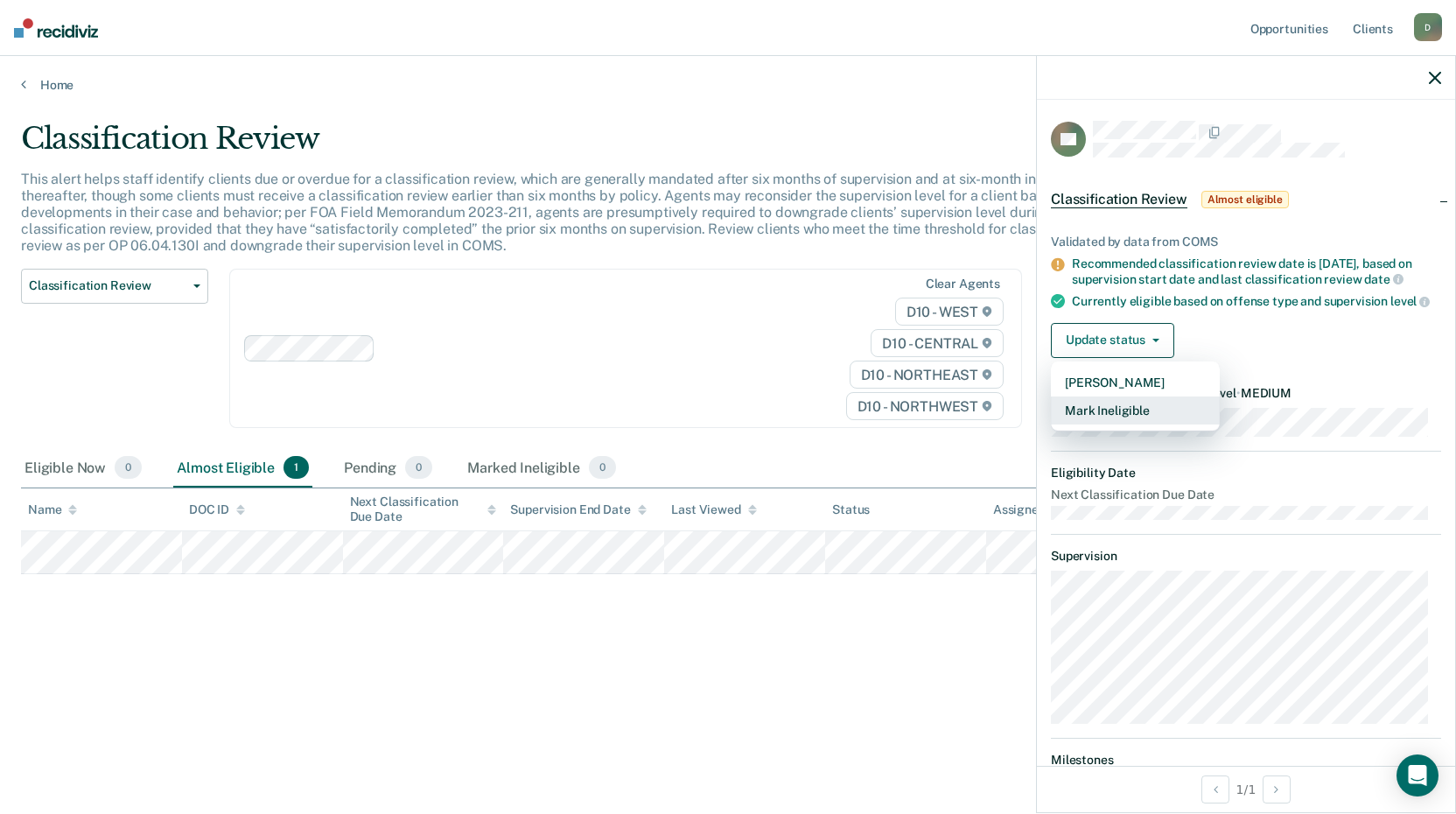
click at [1120, 418] on button "Mark Ineligible" at bounding box center [1134, 410] width 169 height 28
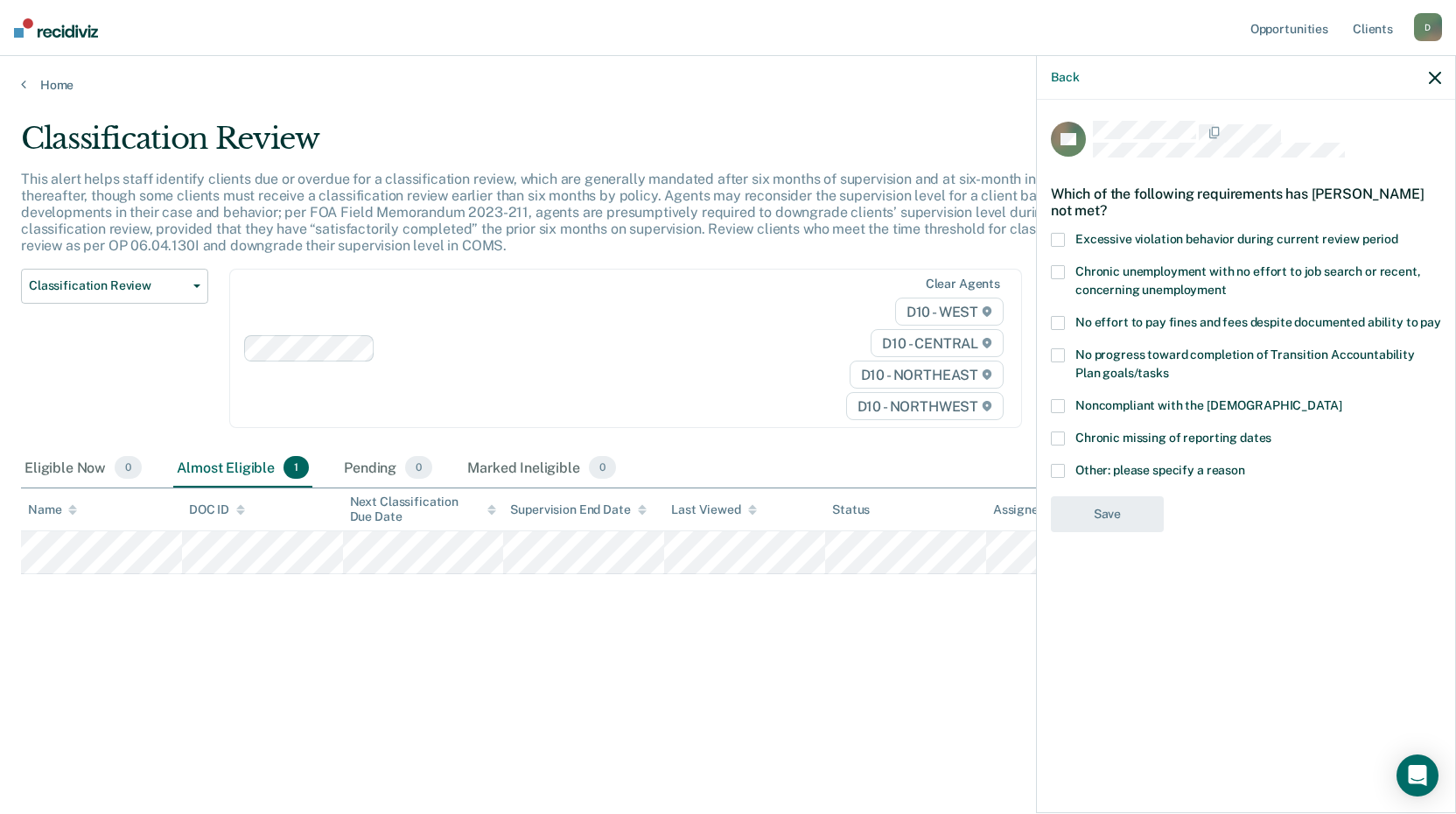
click at [1065, 467] on label "Other: please specify a reason" at bounding box center [1245, 472] width 390 height 18
click at [1245, 464] on input "Other: please specify a reason" at bounding box center [1245, 464] width 0 height 0
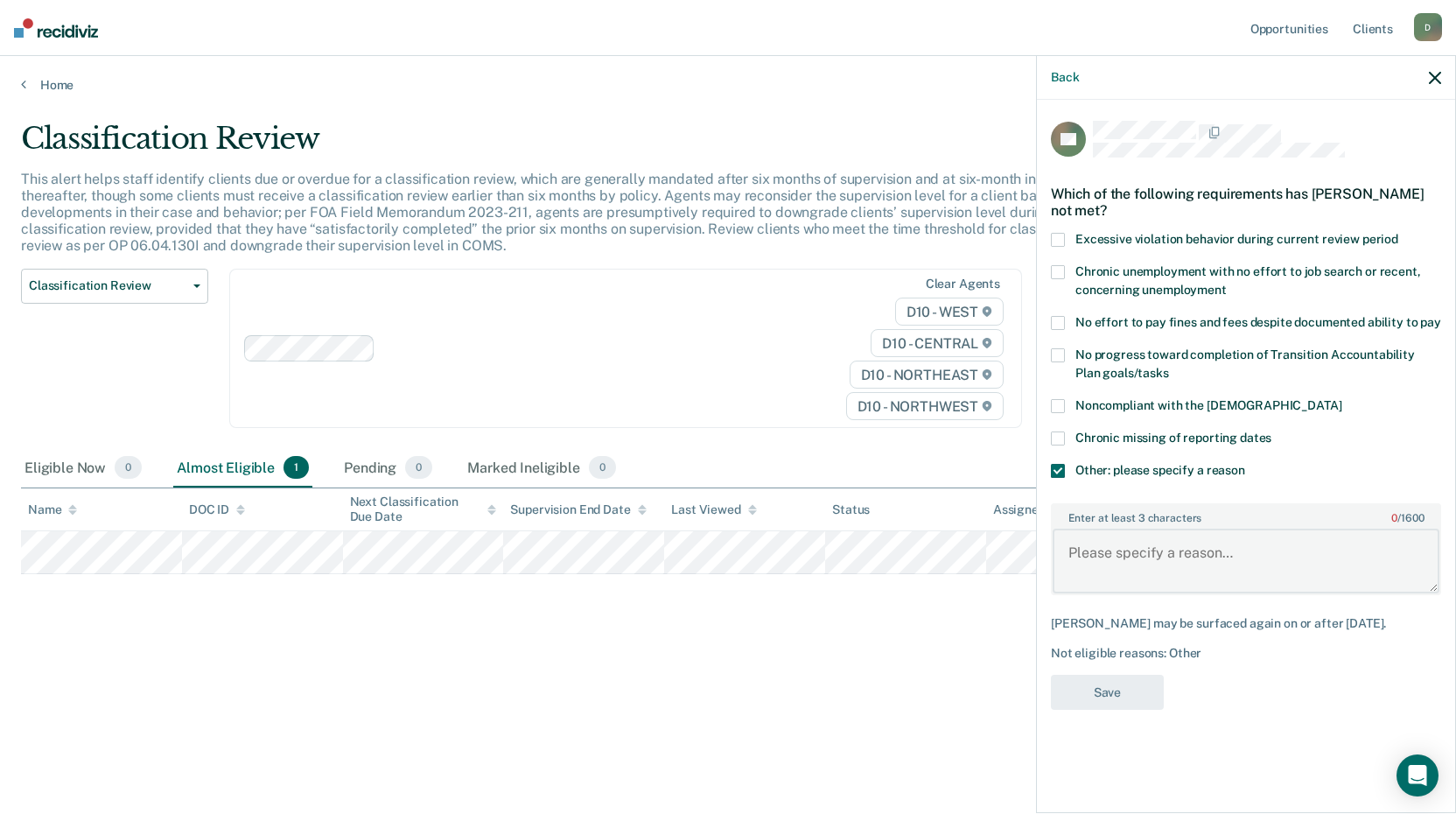
click at [1104, 541] on textarea "Enter at least 3 characters 0 / 1600" at bounding box center [1245, 561] width 386 height 65
type textarea "TETHER"
click at [1104, 683] on button "Save" at bounding box center [1106, 692] width 113 height 36
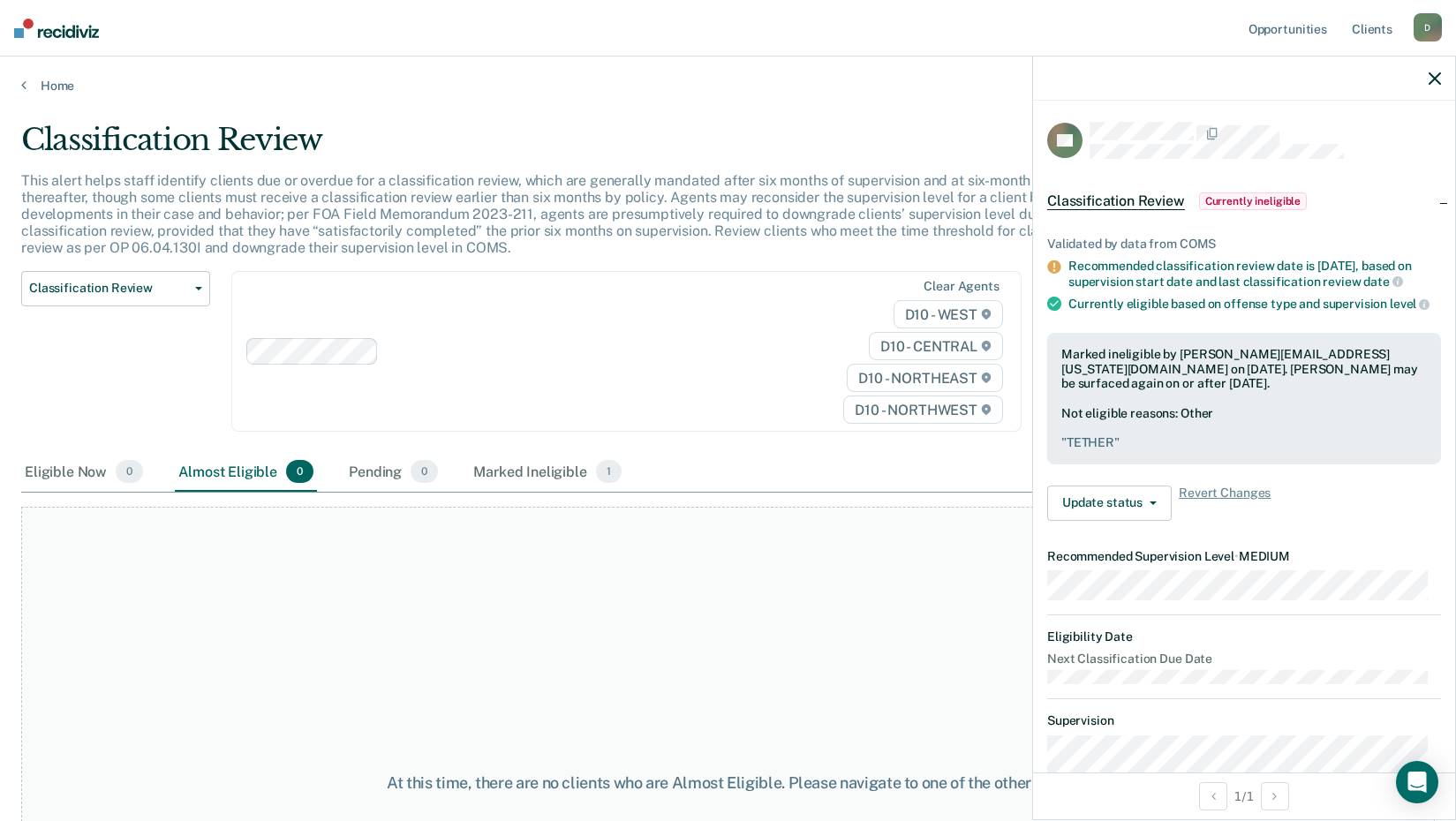
click at [34, 98] on main "Classification Review This alert helps staff identify clients due or overdue fo…" at bounding box center [728, 454] width 1456 height 722
click at [37, 87] on link "Home" at bounding box center [728, 86] width 1414 height 16
